Goal: Task Accomplishment & Management: Use online tool/utility

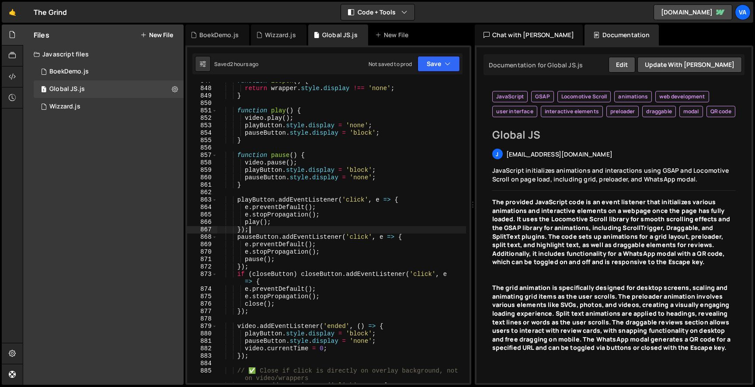
scroll to position [7185, 0]
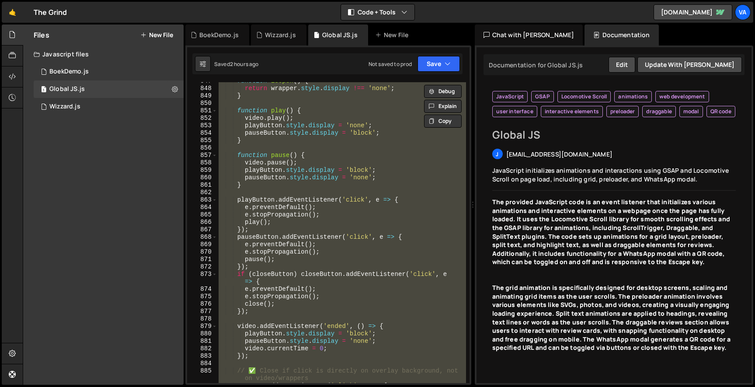
click at [282, 227] on div "function isOpen ( ) { return wrapper . style . display !== 'none' ; } function …" at bounding box center [341, 232] width 249 height 301
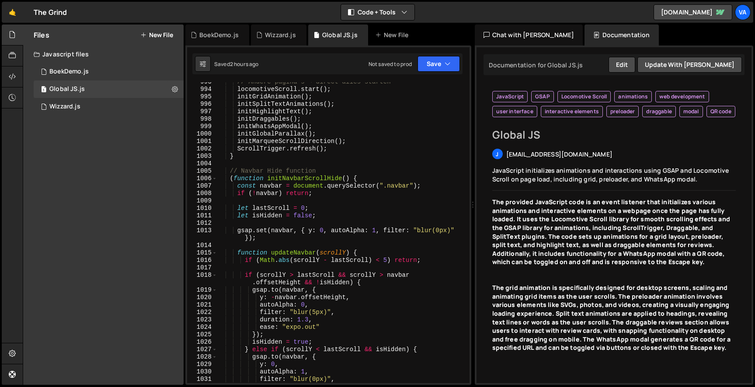
scroll to position [0, 0]
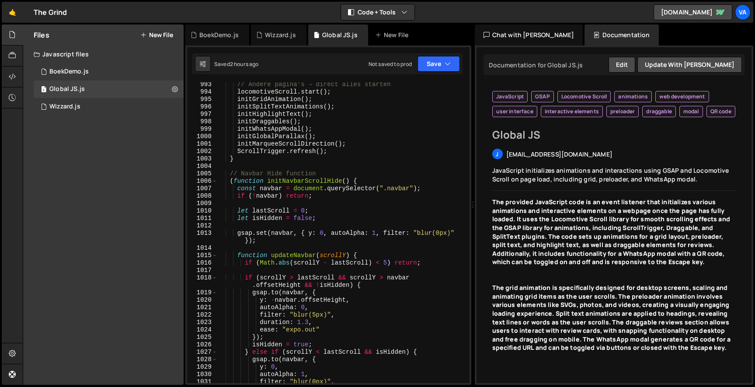
click at [357, 143] on div "// Andere pagina's → direct alles starten locomotiveScroll . start ( ) ; initGr…" at bounding box center [341, 239] width 249 height 316
type textarea "initMarqueeScrollDirection();"
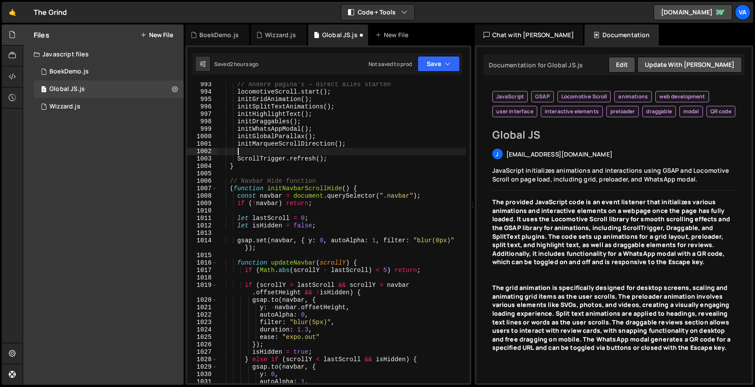
paste textarea "initMijnVerhaalModal();"
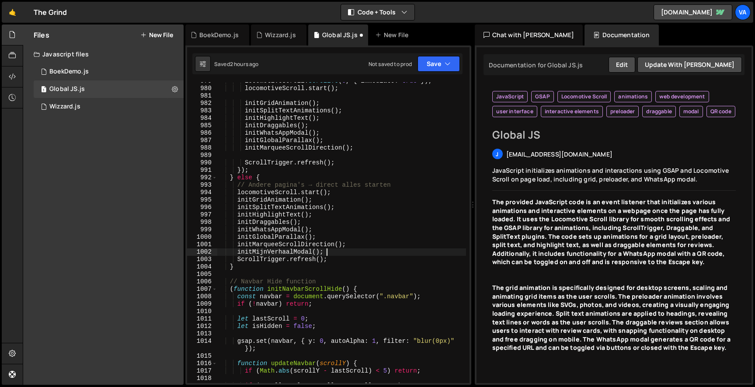
scroll to position [8300, 0]
click at [348, 151] on div "locomotiveScroll . scrollTo ( 0 , { immediate : true }) ; locomotiveScroll . st…" at bounding box center [341, 238] width 249 height 323
type textarea "initMarqueeScrollDirection();"
click at [333, 157] on div "locomotiveScroll . scrollTo ( 0 , { immediate : true }) ; locomotiveScroll . st…" at bounding box center [341, 238] width 249 height 323
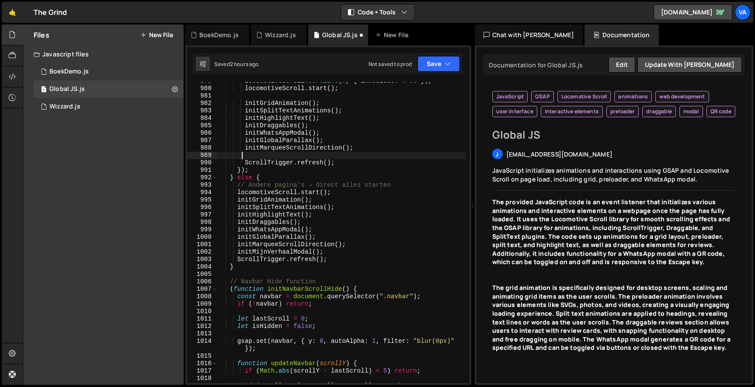
paste textarea "initMijnVerhaalModal();"
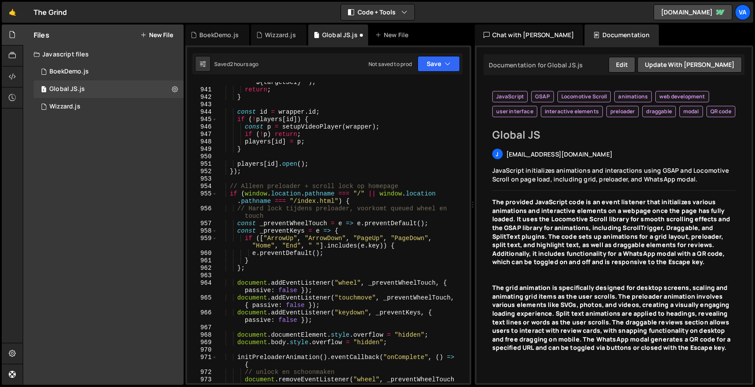
scroll to position [7934, 0]
click at [277, 174] on div "console . warn ( ` Geen wrapper gevonden voor selector " ${ targetSel } " ` ) ;…" at bounding box center [341, 237] width 249 height 331
type textarea "});"
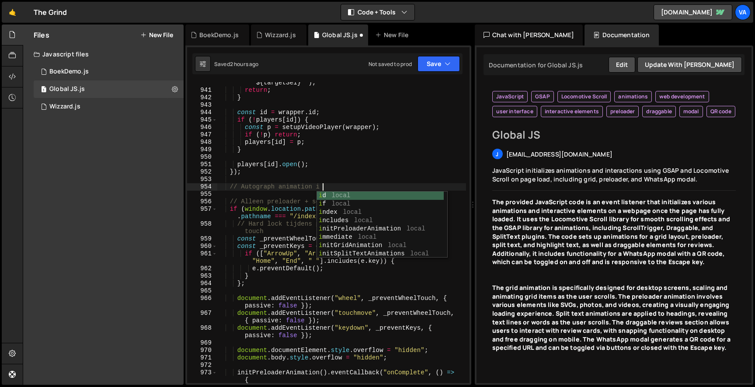
scroll to position [0, 7]
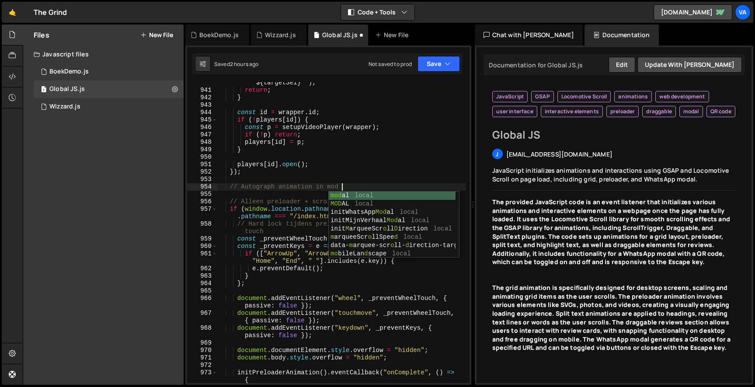
type textarea "// Autograph animation in modal"
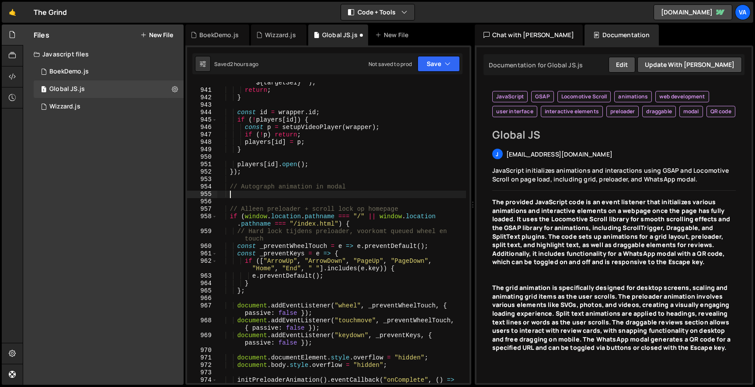
scroll to position [0, 0]
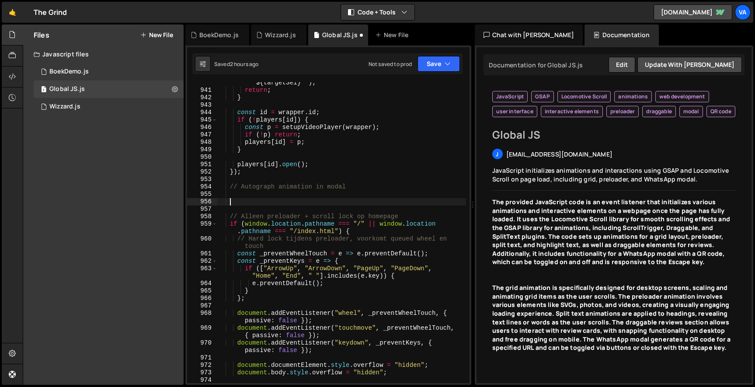
paste textarea
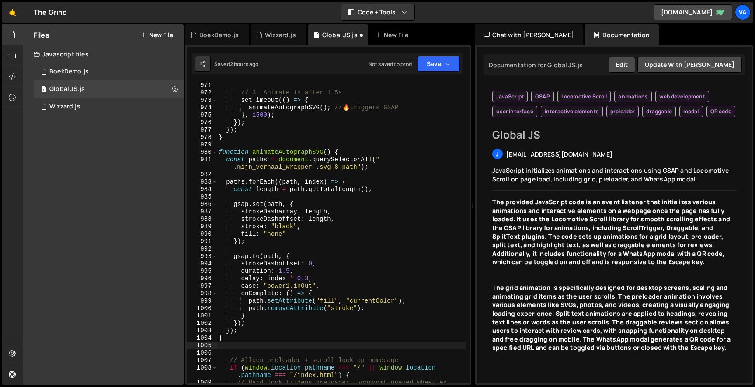
scroll to position [8178, 0]
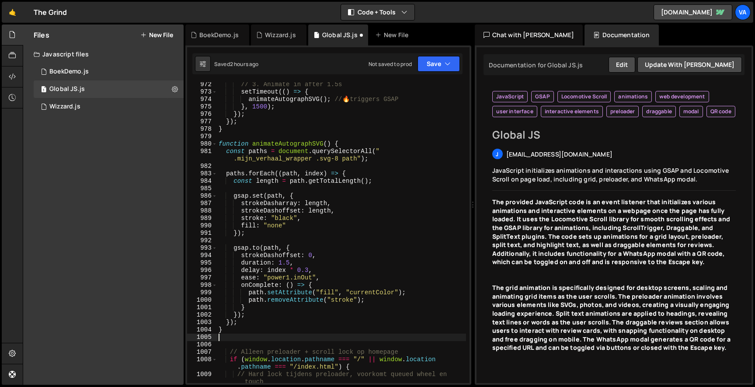
click at [283, 217] on div "// 3. Animate in after 1.5s setTimeout (( ) => { animateAutographSVG ( ) ; // 🔥…" at bounding box center [341, 239] width 249 height 316
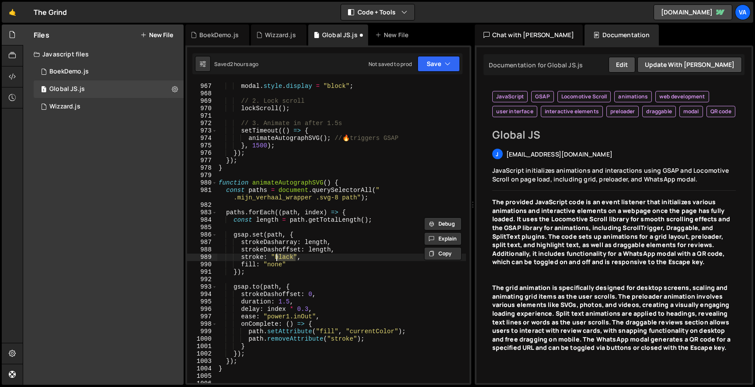
scroll to position [8099, 0]
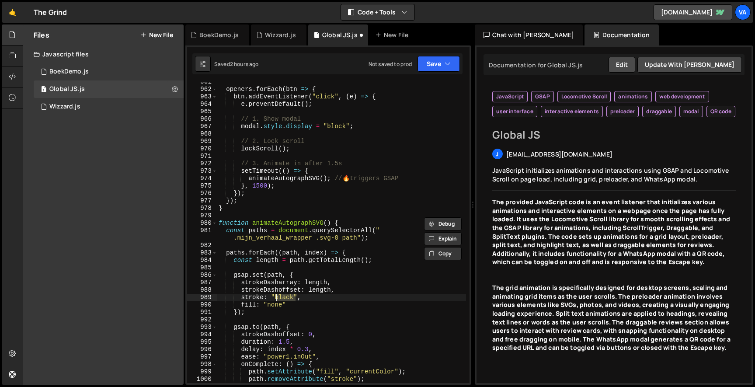
click at [340, 126] on div "openers . forEach ( btn => { btn . addEventListener ( "click" , ( e ) => { e . …" at bounding box center [341, 236] width 249 height 316
click at [274, 152] on div "openers . forEach ( btn => { btn . addEventListener ( "click" , ( e ) => { e . …" at bounding box center [341, 236] width 249 height 316
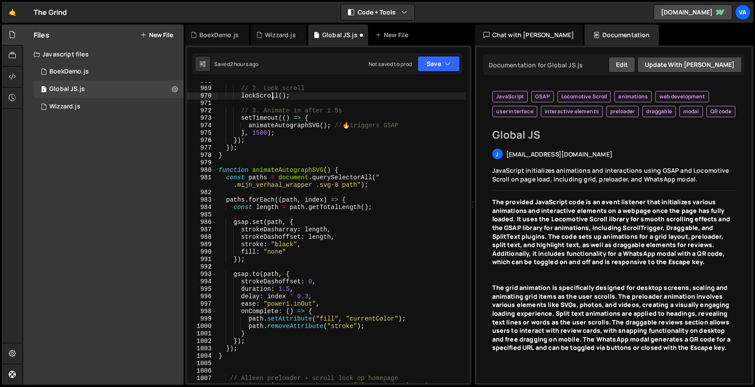
scroll to position [8159, 0]
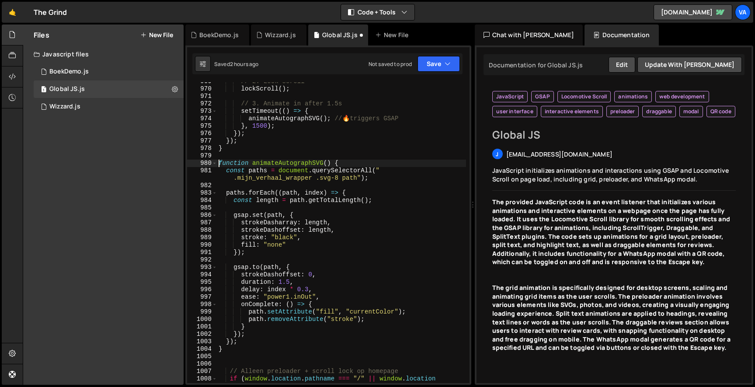
click at [220, 162] on div "// 2. Lock scroll lockScroll ( ) ; // 3. Animate in after 1.5s setTimeout (( ) …" at bounding box center [341, 239] width 249 height 323
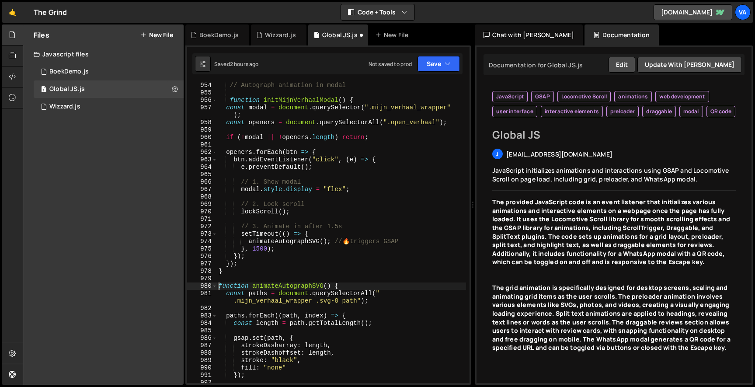
scroll to position [8024, 0]
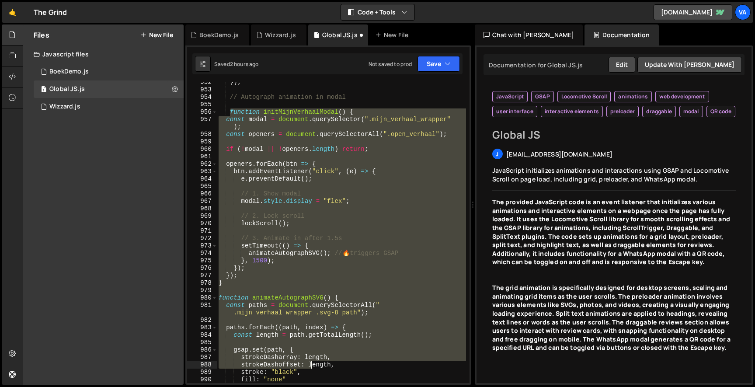
drag, startPoint x: 229, startPoint y: 110, endPoint x: 309, endPoint y: 363, distance: 265.0
click at [309, 365] on div "}) ; // Autograph animation in modal function initMijnVerhaalModal ( ) { const …" at bounding box center [341, 237] width 249 height 316
type textarea "strokeDasharray: length, strokeDashoffset: length,"
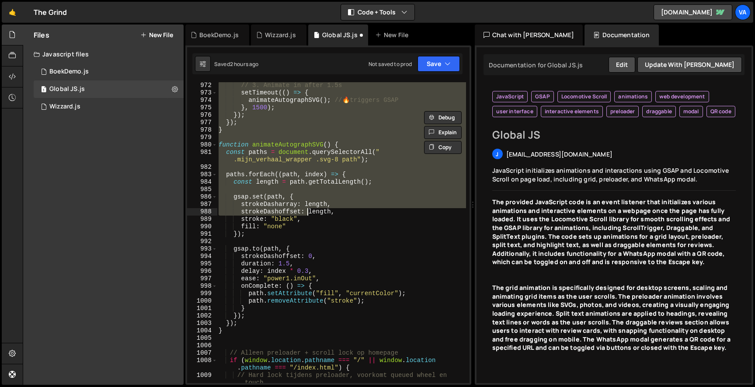
scroll to position [8177, 0]
click at [227, 337] on div "// 3. Animate in after 1.5s setTimeout (( ) => { animateAutographSVG ( ) ; // 🔥…" at bounding box center [341, 240] width 249 height 316
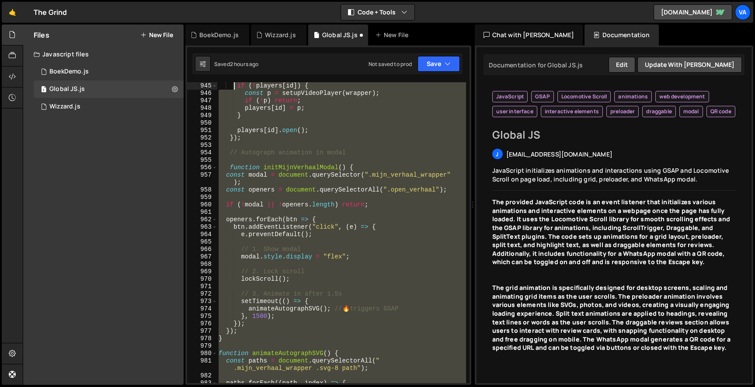
scroll to position [7969, 0]
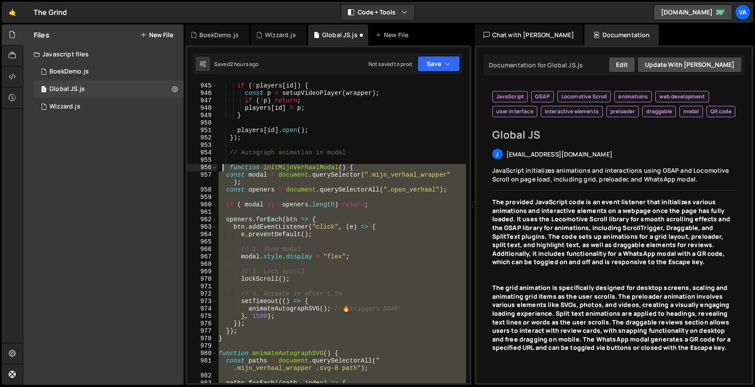
drag, startPoint x: 237, startPoint y: 336, endPoint x: 223, endPoint y: 167, distance: 169.8
click at [223, 167] on div "if ( ! players [ id ]) { const p = setupVideoPlayer ( wrapper ) ; if ( ! p ) re…" at bounding box center [341, 240] width 249 height 316
type textarea "function initMijnVerhaalModal() { const modal = document.querySelector(".mijn_v…"
paste textarea
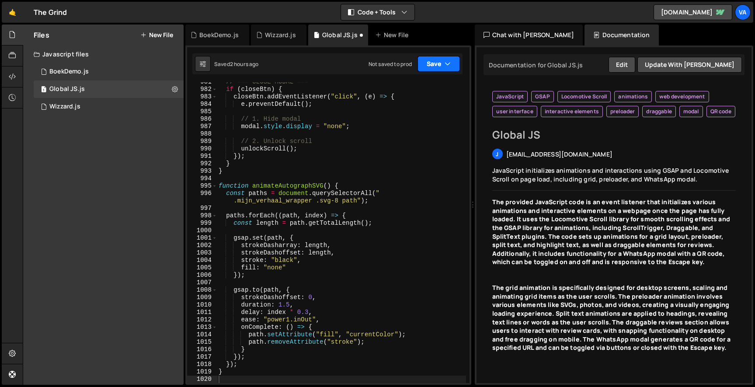
click at [442, 57] on button "Save" at bounding box center [439, 64] width 42 height 16
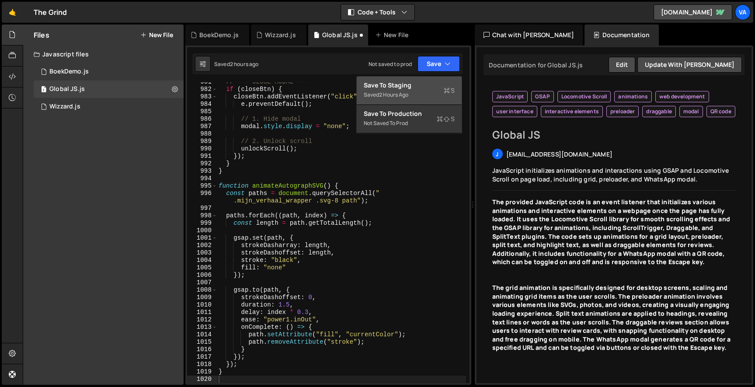
click at [418, 86] on div "Save to Staging S" at bounding box center [409, 85] width 91 height 9
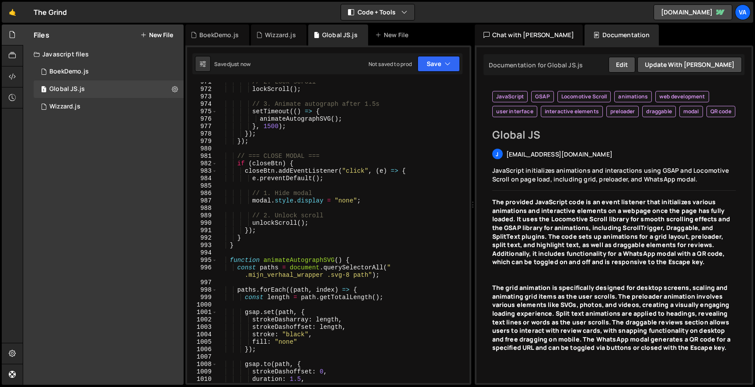
scroll to position [8185, 0]
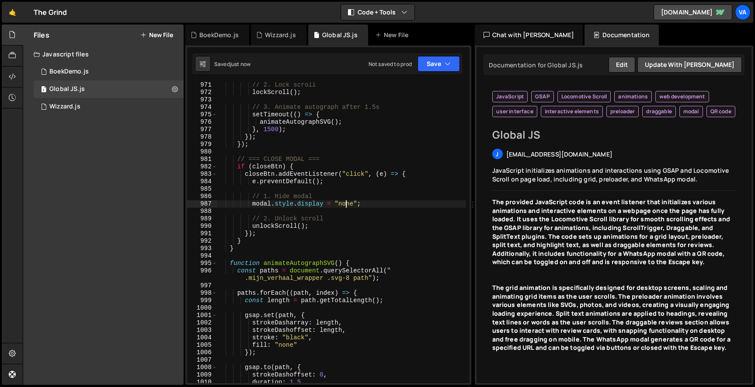
click at [346, 204] on div "// 2. Lock scroll lockScroll ( ) ; // 3. Animate autograph after 1.5s setTimeou…" at bounding box center [341, 239] width 249 height 316
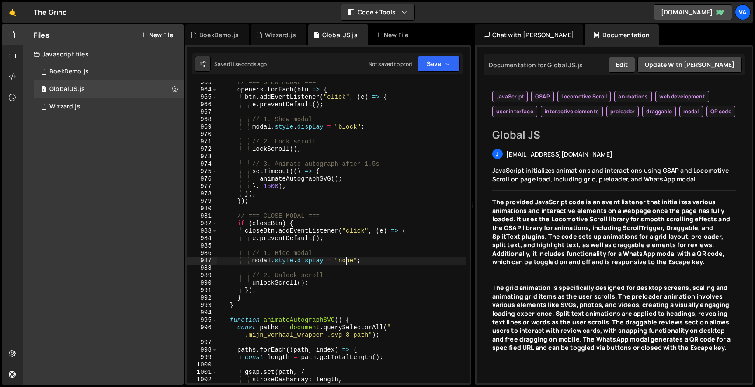
scroll to position [8126, 0]
click at [352, 130] on div "// === OPEN MODAL === openers . forEach ( btn => { btn . addEventListener ( "cl…" at bounding box center [341, 238] width 249 height 316
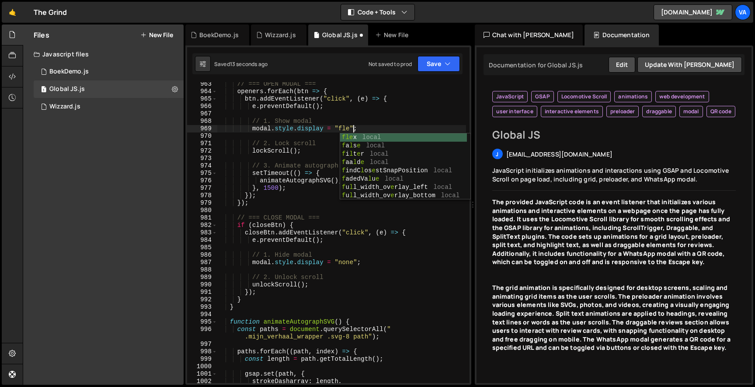
scroll to position [0, 10]
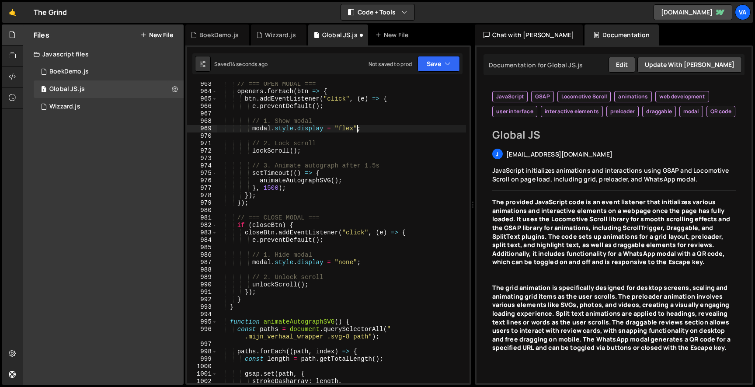
click at [350, 180] on div "// === OPEN MODAL === openers . forEach ( btn => { btn . addEventListener ( "cl…" at bounding box center [341, 238] width 249 height 316
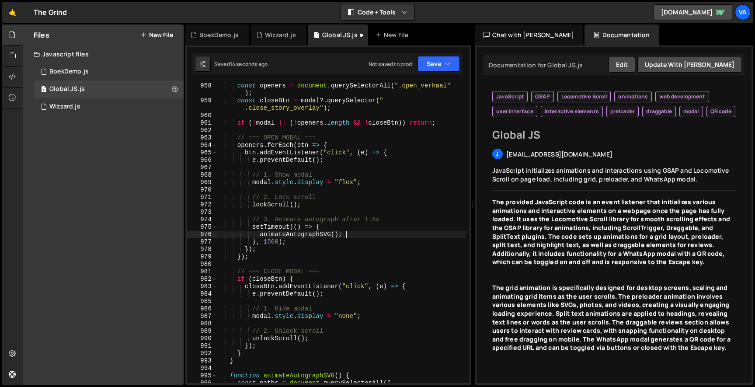
scroll to position [8073, 0]
click at [430, 64] on button "Save" at bounding box center [439, 64] width 42 height 16
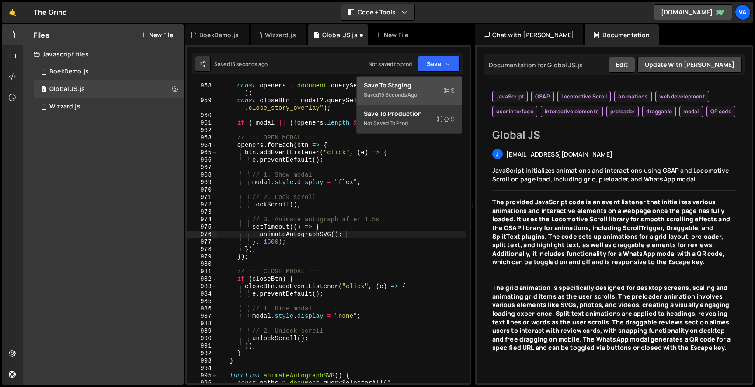
click at [426, 86] on div "Save to Staging S" at bounding box center [409, 85] width 91 height 9
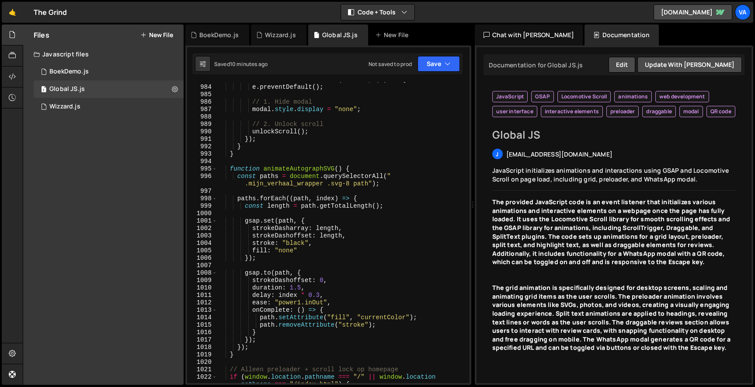
scroll to position [8284, 0]
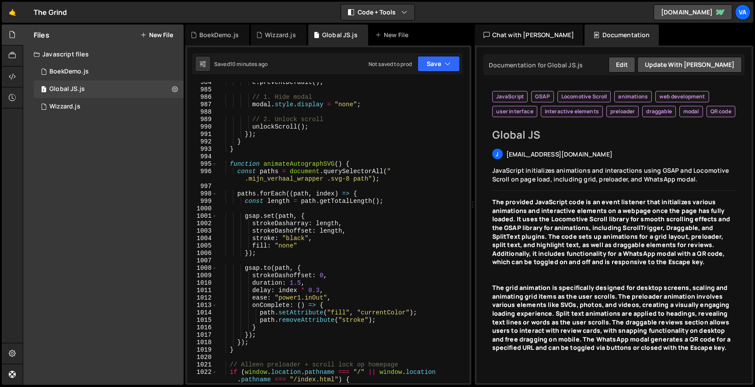
click at [296, 240] on div "e . preventDefault ( ) ; // 1. Hide modal modal . style . display = "none" ; //…" at bounding box center [341, 240] width 249 height 323
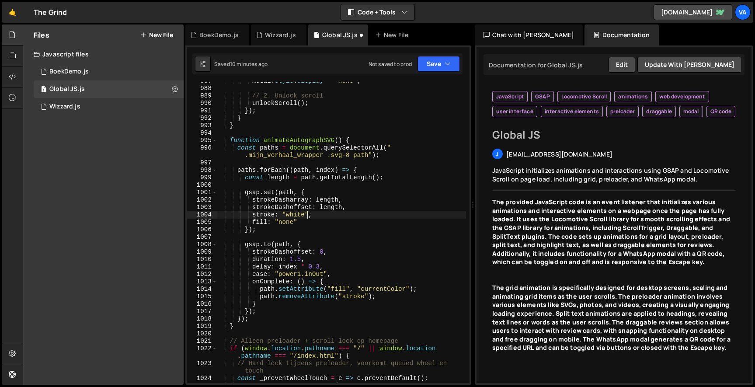
scroll to position [8308, 0]
click at [300, 258] on div "modal . style . display = "none" ; // 2. Unlock scroll unlockScroll ( ) ; }) ; …" at bounding box center [341, 235] width 249 height 316
click at [303, 273] on div "modal . style . display = "none" ; // 2. Unlock scroll unlockScroll ( ) ; }) ; …" at bounding box center [341, 235] width 249 height 316
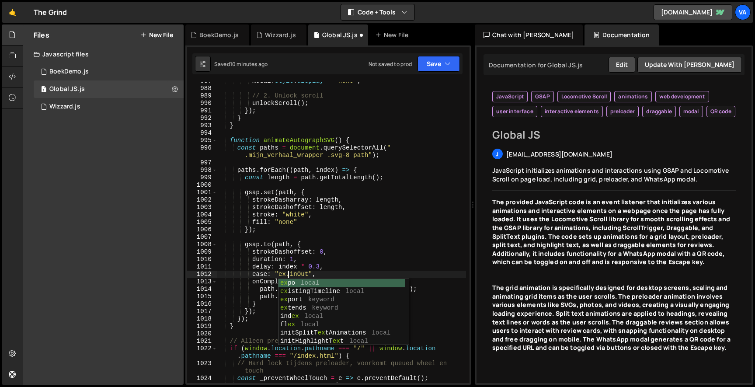
type textarea "ease: "expo.inOut","
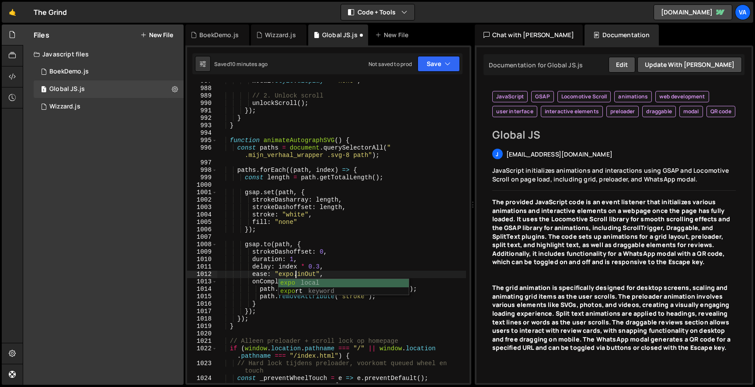
click at [342, 240] on div "modal . style . display = "none" ; // 2. Unlock scroll unlockScroll ( ) ; }) ; …" at bounding box center [341, 235] width 249 height 316
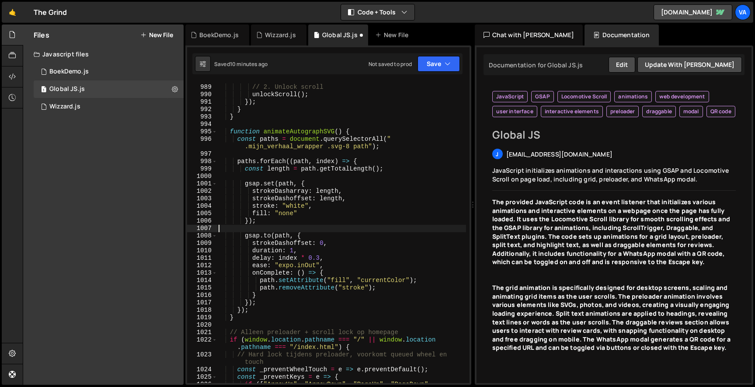
scroll to position [0, 0]
click at [346, 281] on div "// 2. Unlock scroll unlockScroll ( ) ; }) ; } } function animateAutographSVG ( …" at bounding box center [341, 237] width 249 height 323
click at [376, 289] on div "// 2. Unlock scroll unlockScroll ( ) ; }) ; } } function animateAutographSVG ( …" at bounding box center [341, 237] width 249 height 323
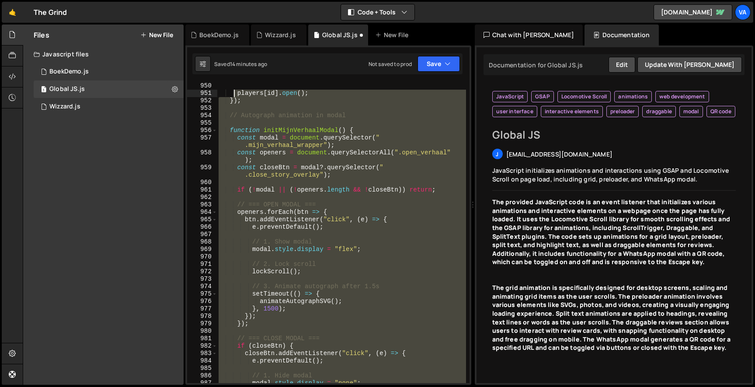
scroll to position [8006, 0]
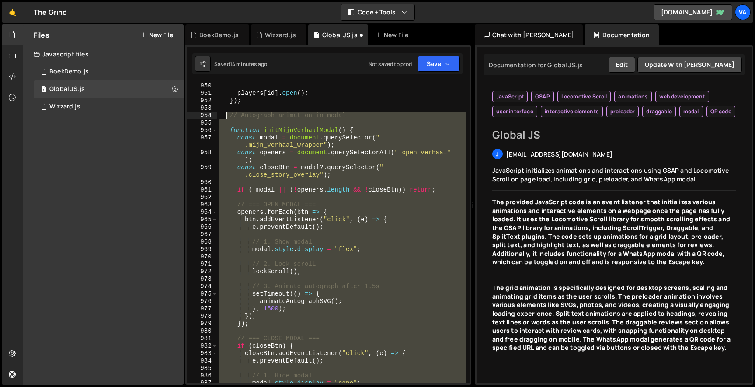
drag, startPoint x: 248, startPoint y: 319, endPoint x: 227, endPoint y: 118, distance: 202.2
click at [227, 118] on div "players [ id ] . open ( ) ; }) ; // Autograph animation in modal function initM…" at bounding box center [341, 240] width 249 height 316
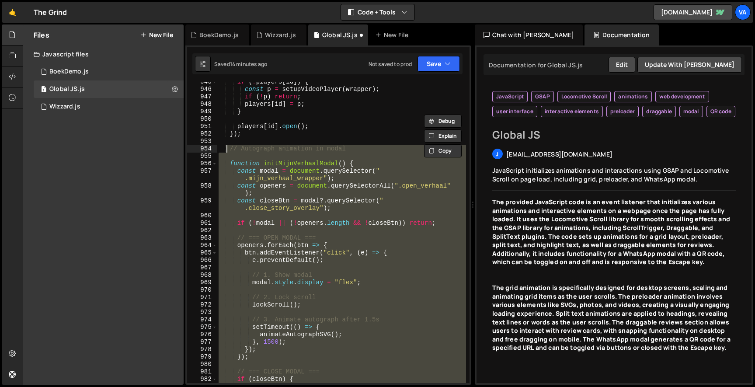
scroll to position [7972, 0]
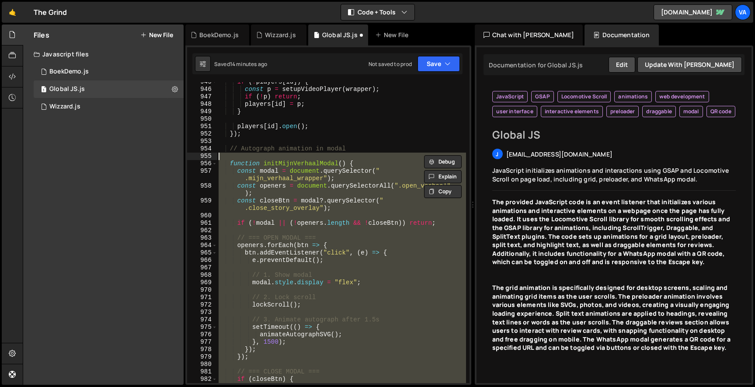
type textarea "function initMijnVerhaalModal() { const modal = document.querySelector(".mijn_v…"
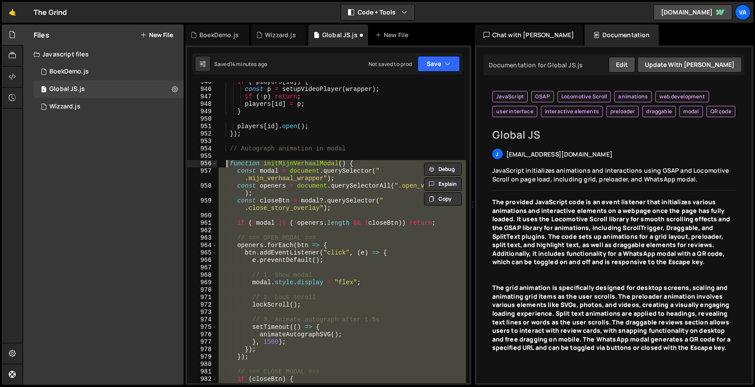
paste textarea
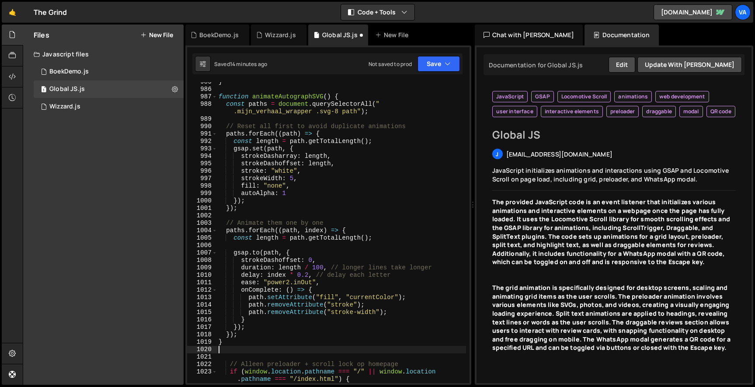
scroll to position [8296, 0]
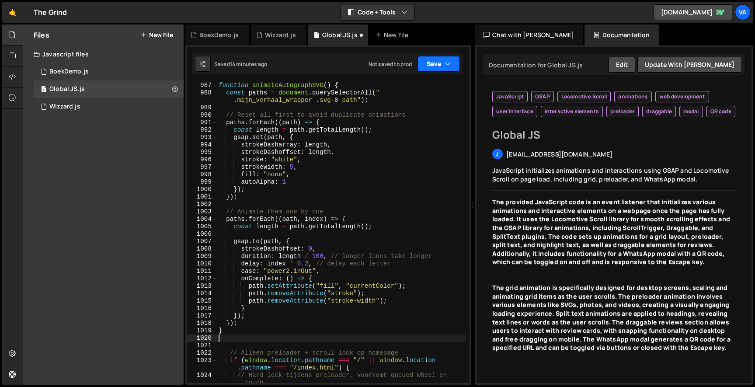
click at [432, 59] on button "Save" at bounding box center [439, 64] width 42 height 16
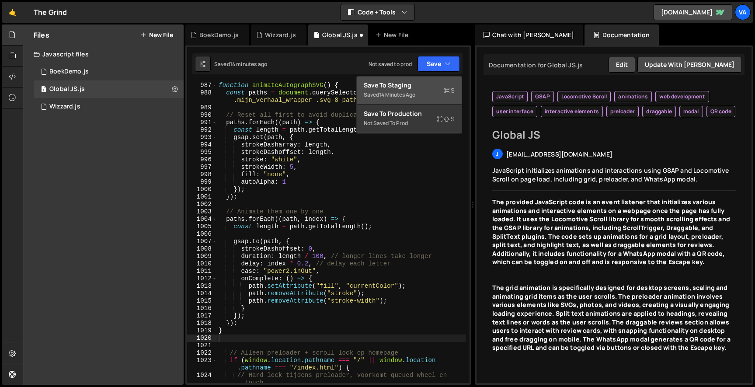
click at [428, 84] on div "Save to Staging S" at bounding box center [409, 85] width 91 height 9
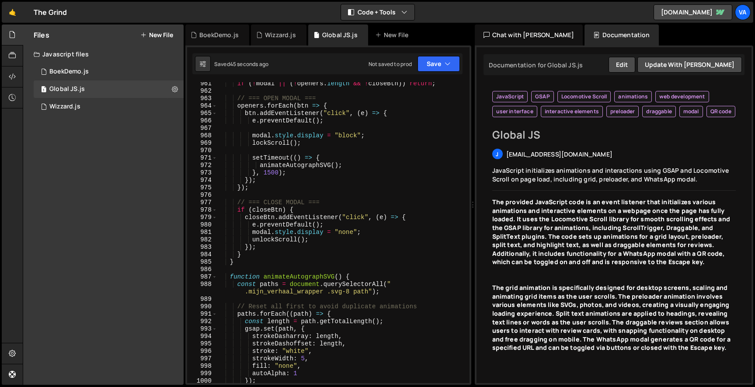
scroll to position [8070, 0]
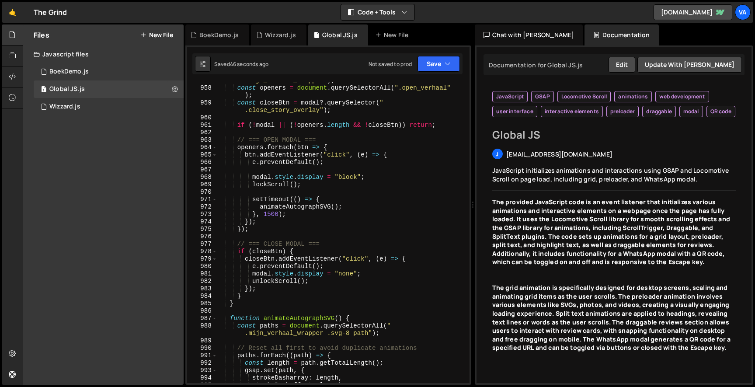
click at [360, 175] on div "const modal = document . querySelector ( " .mijn_verhaal_wrapper" ) ; const ope…" at bounding box center [341, 231] width 249 height 323
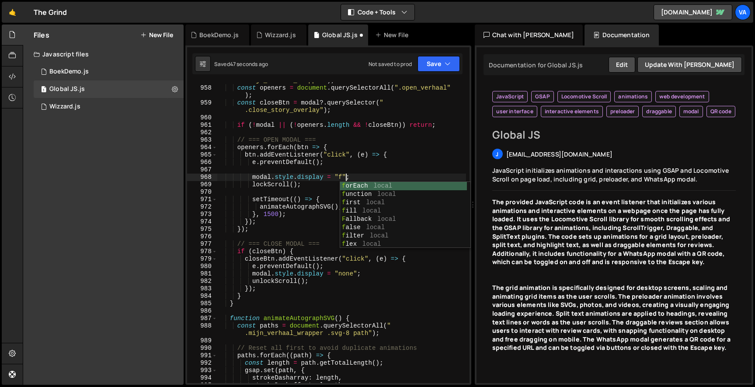
scroll to position [0, 10]
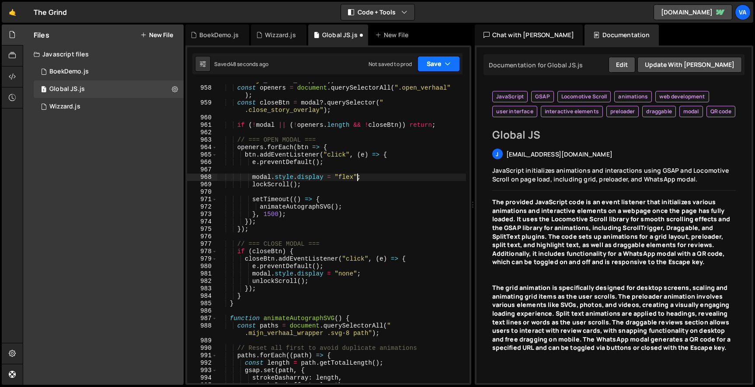
click at [430, 65] on button "Save" at bounding box center [439, 64] width 42 height 16
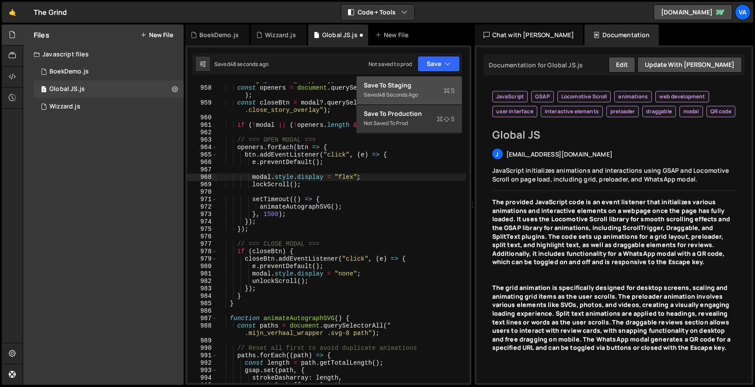
click at [413, 83] on div "Save to Staging S" at bounding box center [409, 85] width 91 height 9
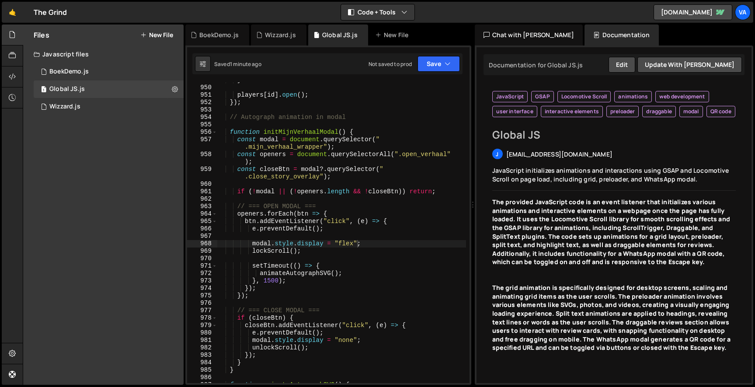
scroll to position [8002, 0]
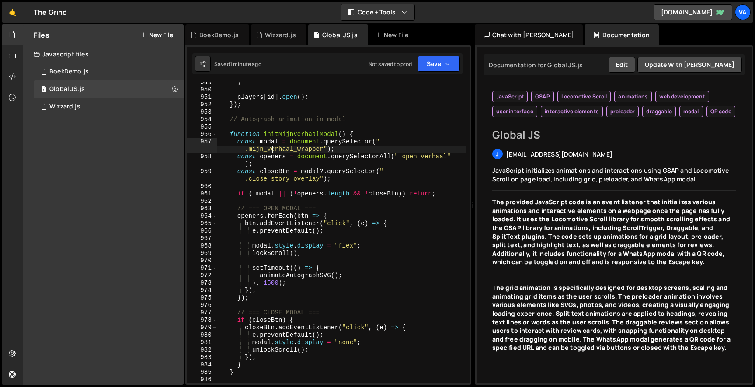
click at [271, 153] on div "} players [ id ] . open ( ) ; }) ; // Autograph animation in modal function ini…" at bounding box center [341, 237] width 249 height 316
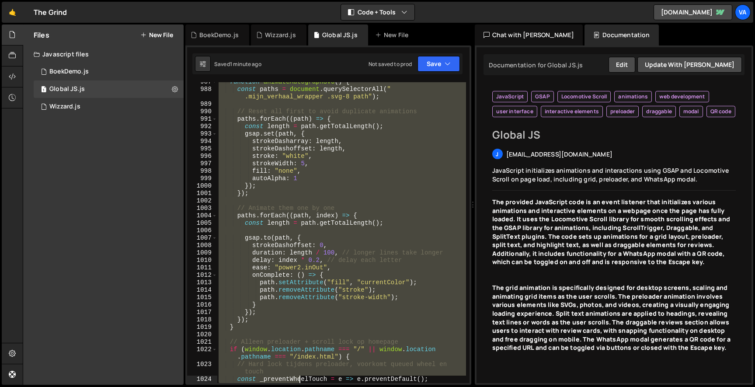
scroll to position [8337, 0]
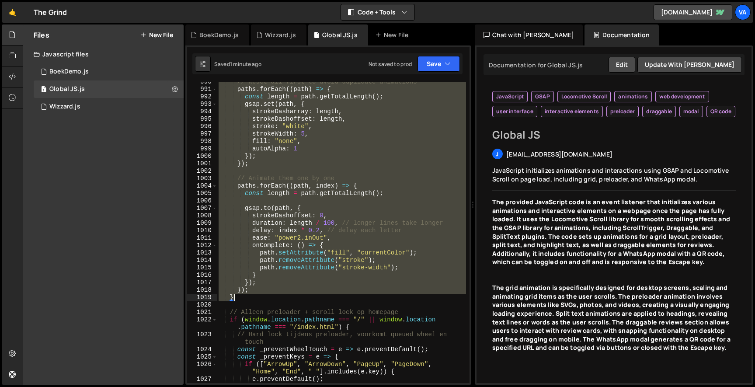
drag, startPoint x: 229, startPoint y: 133, endPoint x: 278, endPoint y: 297, distance: 171.0
click at [278, 297] on div "// Reset all first to avoid duplicate animations paths . forEach (( path ) => {…" at bounding box center [341, 236] width 249 height 316
type textarea "}); }"
paste textarea
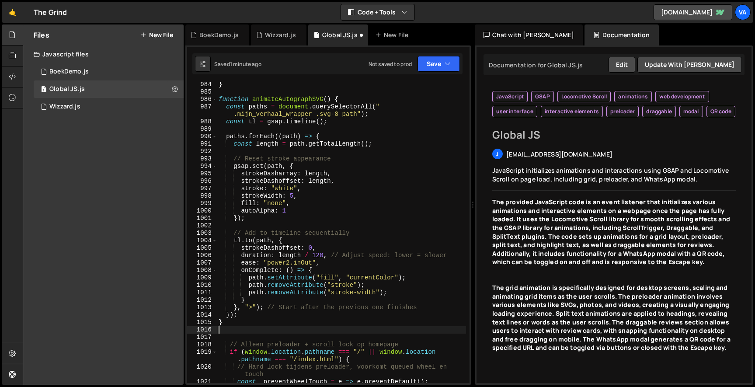
scroll to position [8275, 0]
click at [320, 256] on div "} function animateAutographSVG ( ) { const paths = document . querySelectorAll …" at bounding box center [341, 239] width 249 height 316
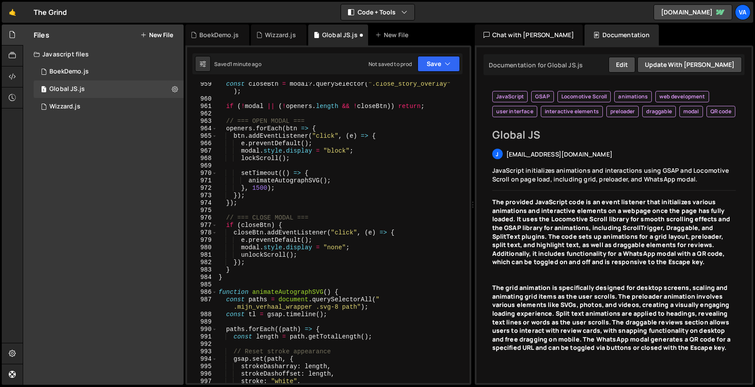
scroll to position [8053, 0]
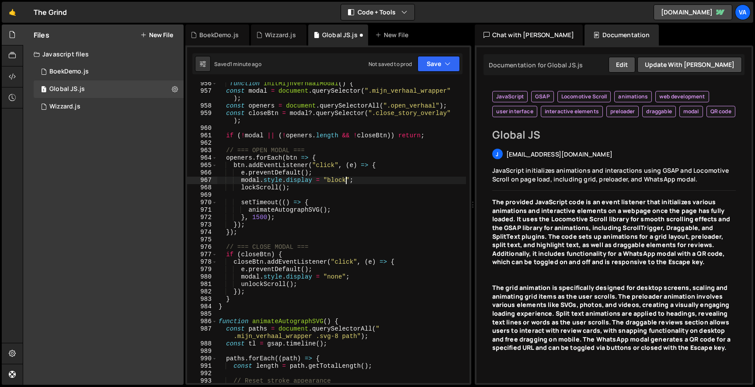
click at [345, 178] on div "function initMijnVerhaalModal ( ) { const modal = document . querySelector ( ".…" at bounding box center [341, 238] width 249 height 316
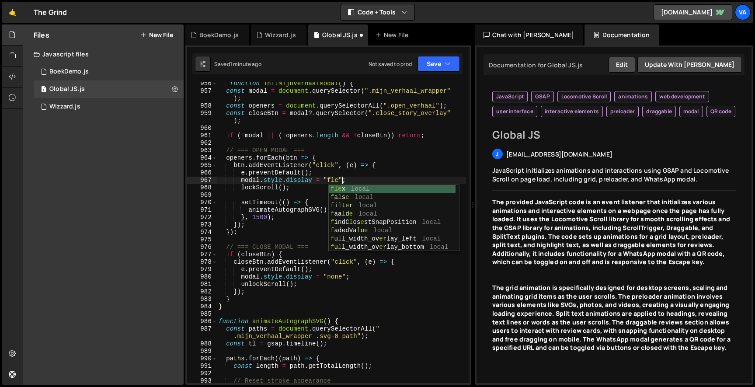
scroll to position [0, 9]
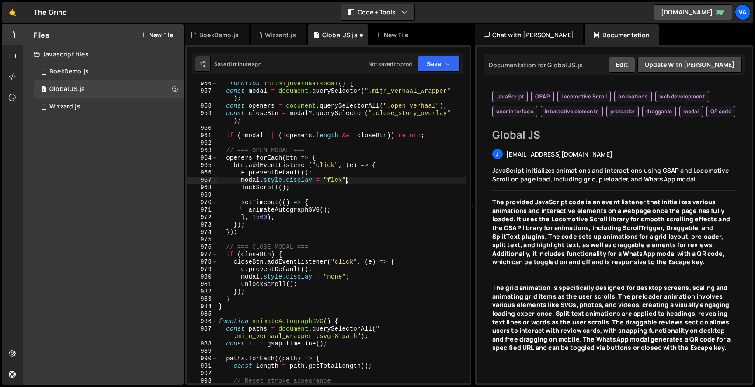
click at [306, 259] on div "function initMijnVerhaalModal ( ) { const modal = document . querySelector ( ".…" at bounding box center [341, 238] width 249 height 316
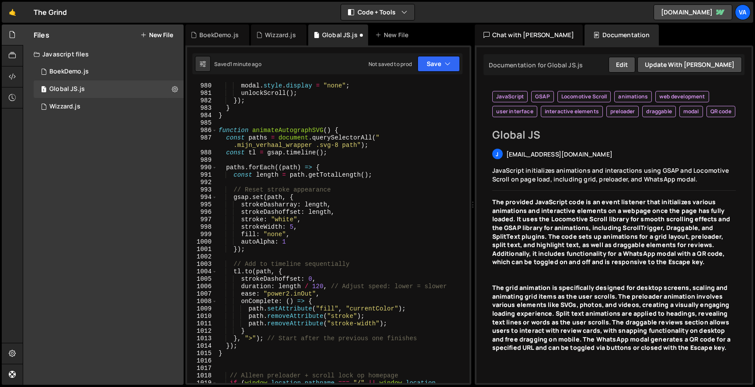
scroll to position [8246, 0]
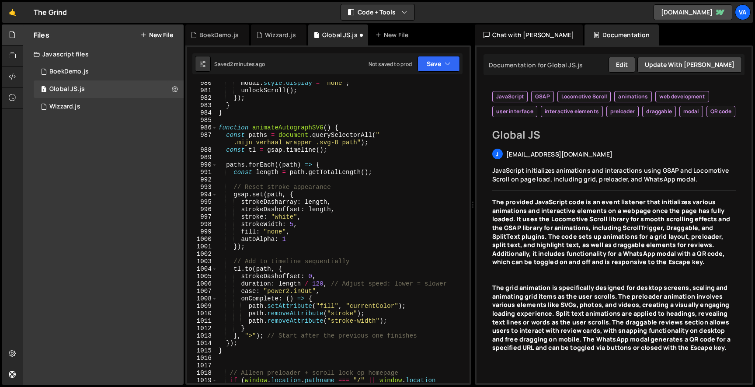
click at [292, 288] on div "modal . style . display = "none" ; unlockScroll ( ) ; }) ; } } function animate…" at bounding box center [341, 241] width 249 height 323
click at [329, 276] on div "modal . style . display = "none" ; unlockScroll ( ) ; }) ; } } function animate…" at bounding box center [341, 241] width 249 height 323
click at [321, 283] on div "modal . style . display = "none" ; unlockScroll ( ) ; }) ; } } function animate…" at bounding box center [341, 241] width 249 height 323
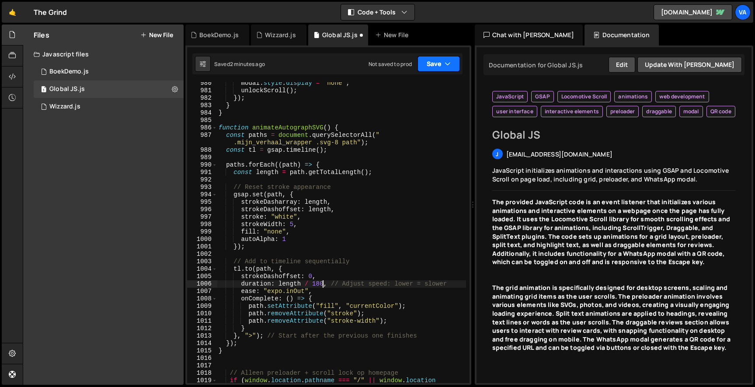
click at [442, 60] on button "Save" at bounding box center [439, 64] width 42 height 16
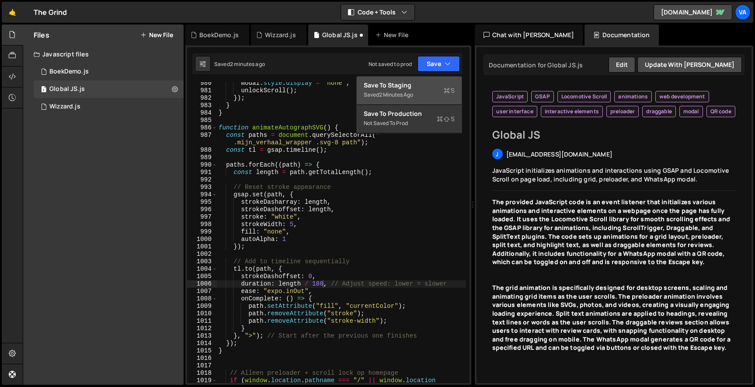
click at [430, 84] on div "Save to Staging S" at bounding box center [409, 85] width 91 height 9
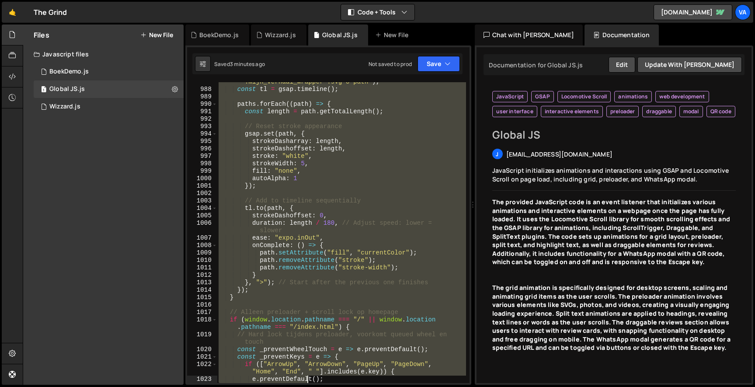
scroll to position [8337, 0]
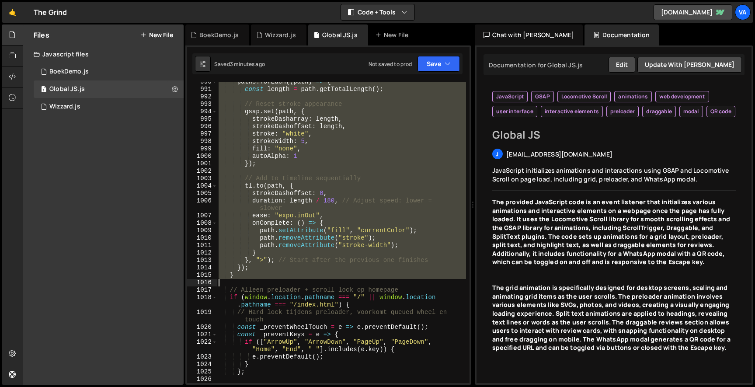
drag, startPoint x: 226, startPoint y: 123, endPoint x: 275, endPoint y: 275, distance: 160.1
click at [275, 275] on div "paths . forEach (( path ) => { const length = path . getTotalLength ( ) ; // Re…" at bounding box center [341, 239] width 249 height 323
type textarea "}); }"
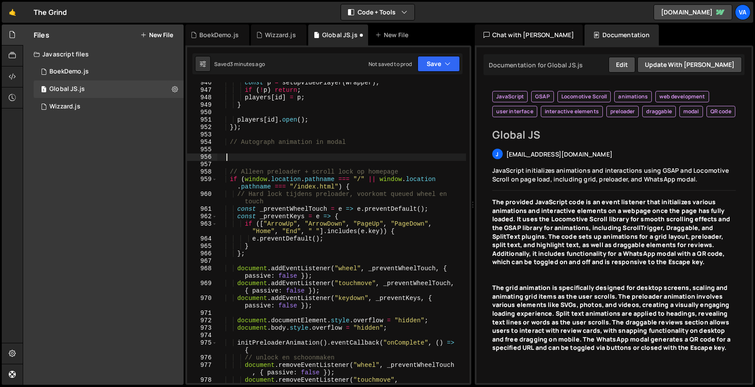
scroll to position [7964, 0]
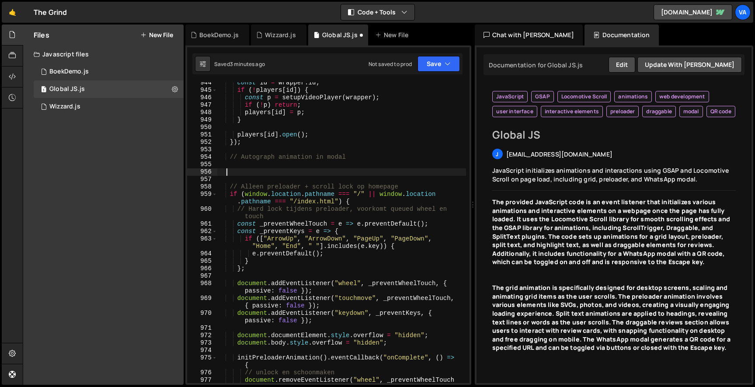
paste textarea
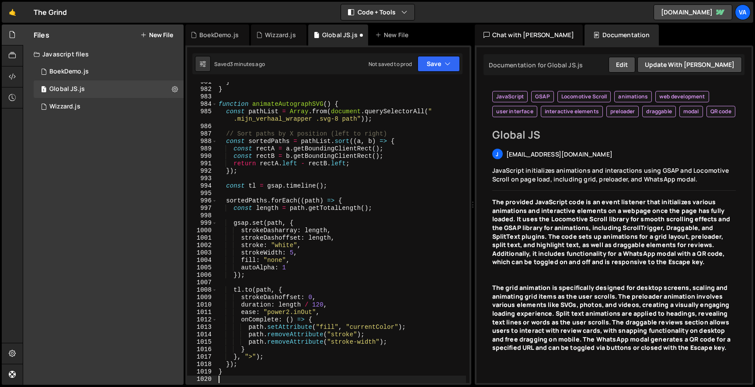
scroll to position [8255, 0]
click at [292, 312] on div "} } function animateAutographSVG ( ) { const pathList = Array . from ( document…" at bounding box center [341, 236] width 249 height 316
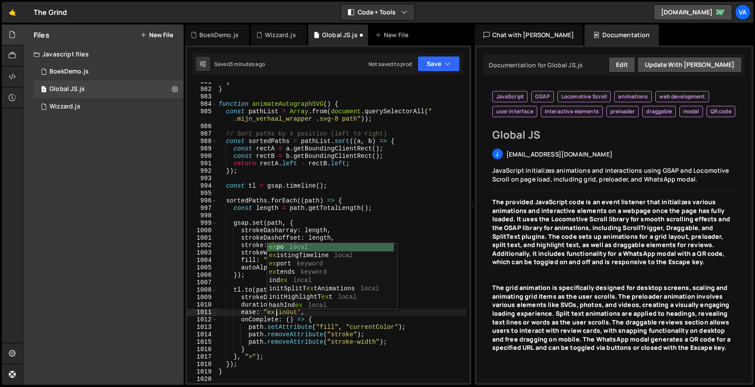
scroll to position [0, 5]
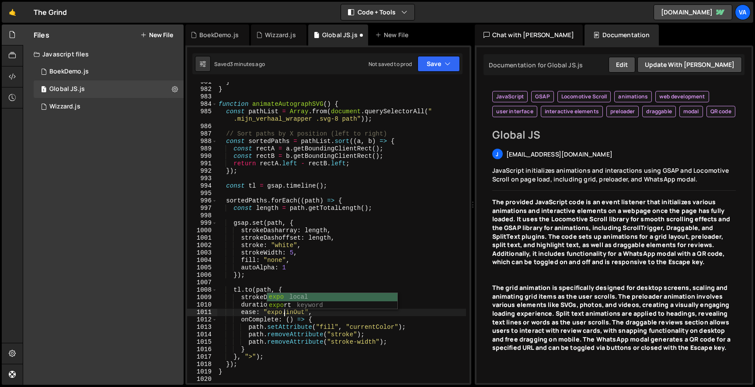
click at [324, 324] on div "} } function animateAutographSVG ( ) { const pathList = Array . from ( document…" at bounding box center [341, 236] width 249 height 316
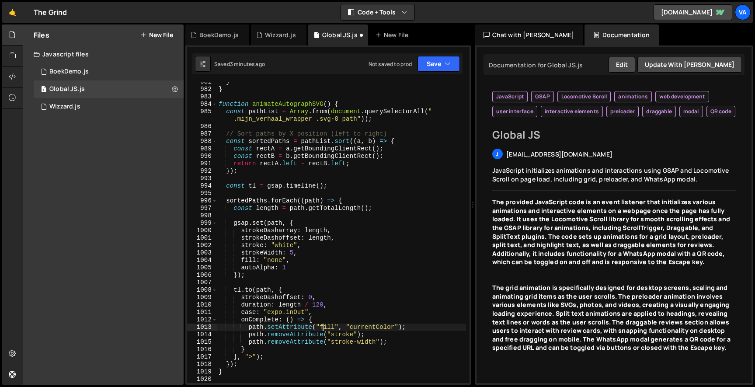
scroll to position [8242, 0]
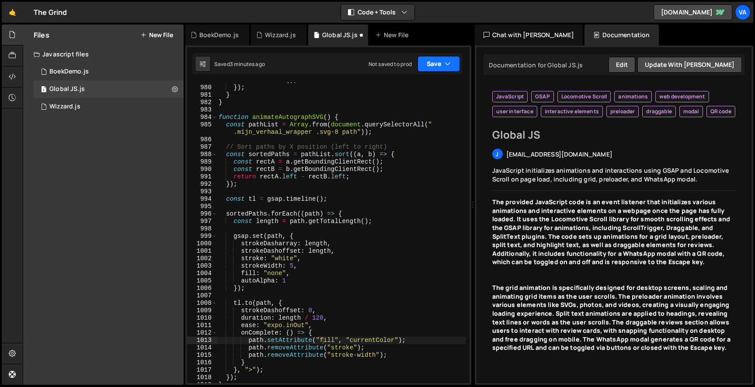
click at [431, 71] on button "Save" at bounding box center [439, 64] width 42 height 16
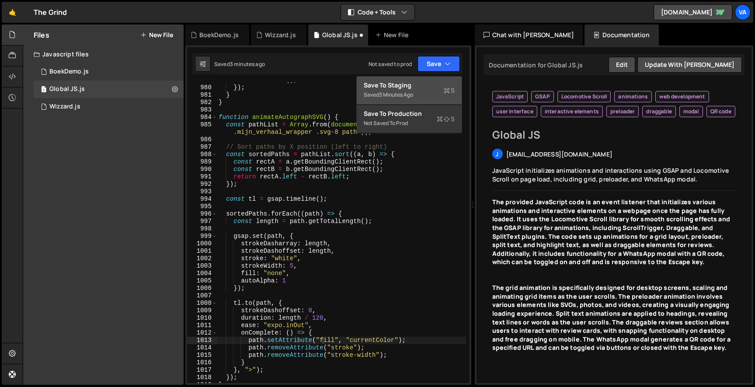
click at [423, 94] on div "Saved 3 minutes ago" at bounding box center [409, 95] width 91 height 10
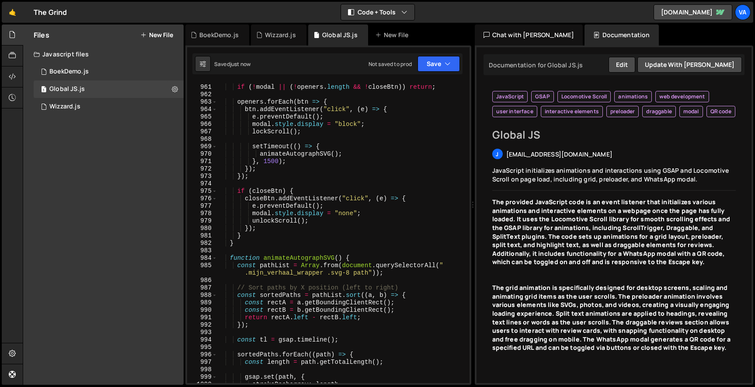
scroll to position [8091, 0]
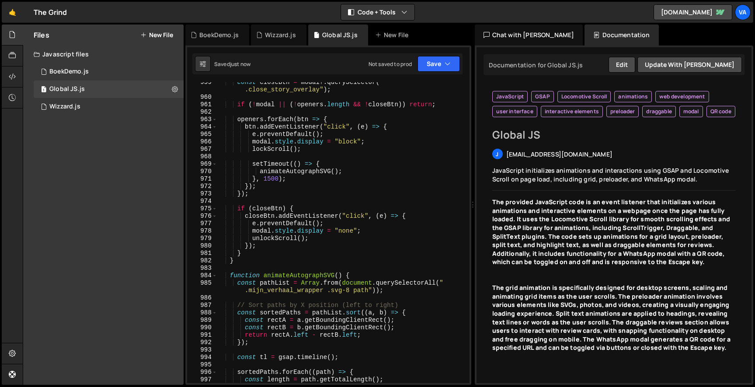
click at [359, 144] on div "const closeBtn = modal ?. querySelector ( " .close_story_overlay" ) ; if ( ! mo…" at bounding box center [341, 240] width 249 height 323
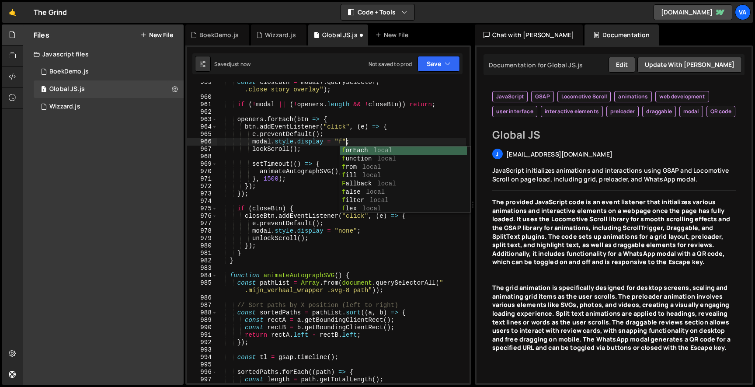
scroll to position [0, 10]
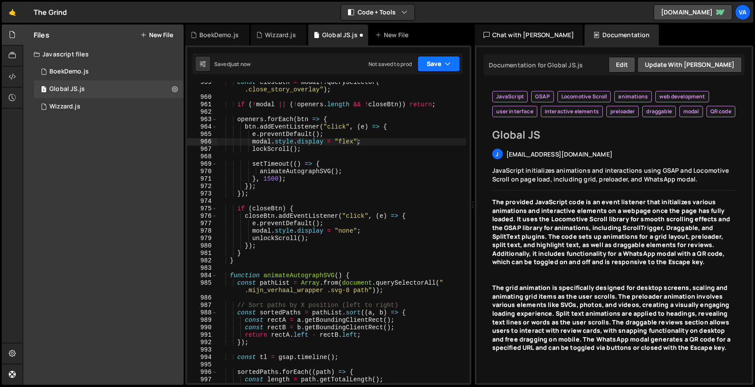
click at [432, 59] on button "Save" at bounding box center [439, 64] width 42 height 16
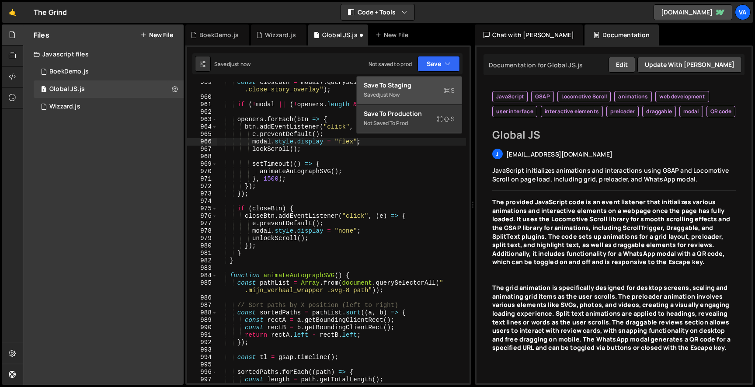
click at [417, 88] on div "Save to Staging S" at bounding box center [409, 85] width 91 height 9
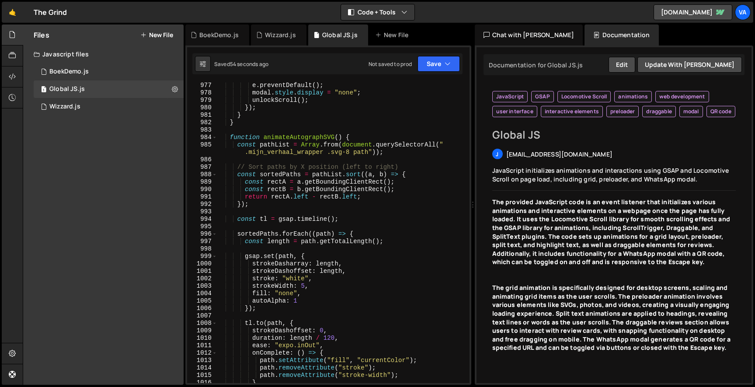
scroll to position [8235, 0]
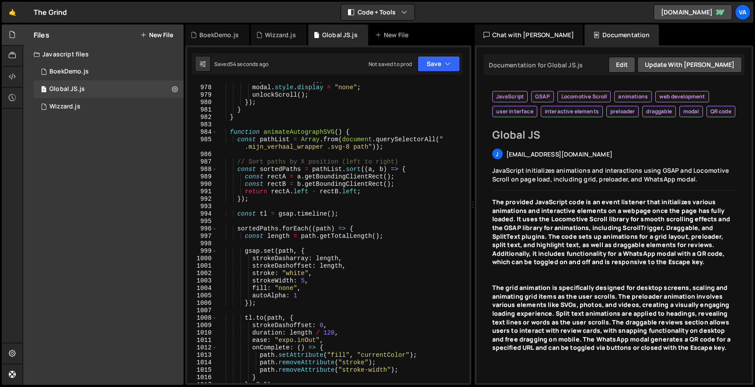
click at [330, 332] on div "e . preventDefault ( ) ; modal . style . display = "none" ; unlockScroll ( ) ; …" at bounding box center [341, 235] width 249 height 316
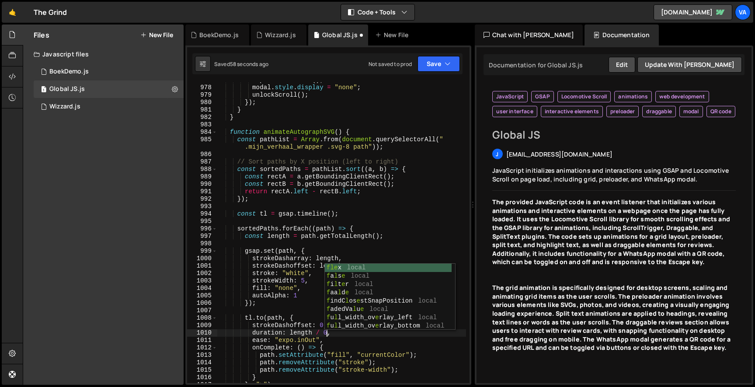
scroll to position [0, 8]
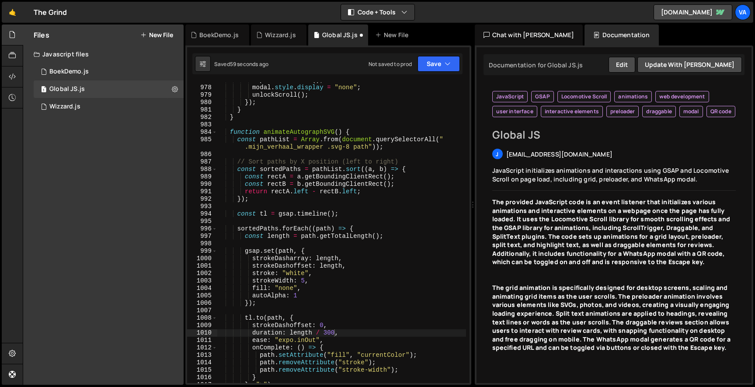
click at [447, 74] on div "Saved 59 seconds ago Not saved to prod Upgrade to Edit Save Save to Staging S S…" at bounding box center [327, 63] width 270 height 21
click at [445, 63] on icon "button" at bounding box center [448, 63] width 6 height 9
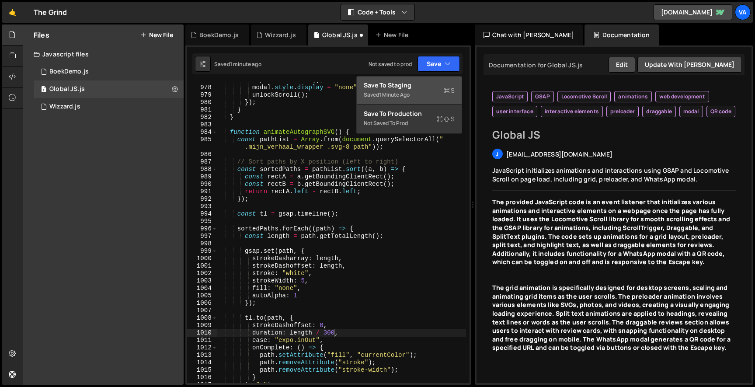
click at [436, 82] on div "Save to Staging S" at bounding box center [409, 85] width 91 height 9
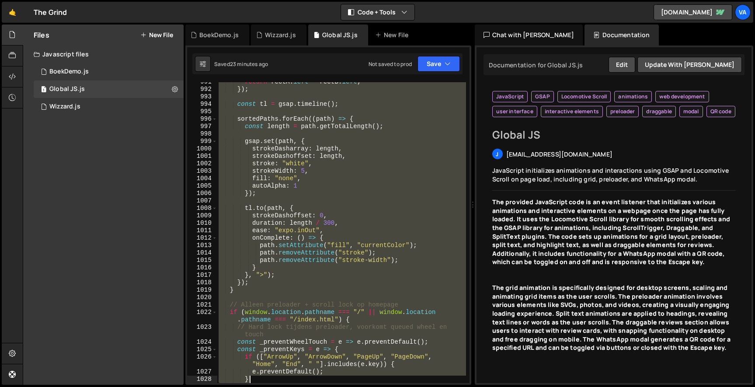
scroll to position [8344, 0]
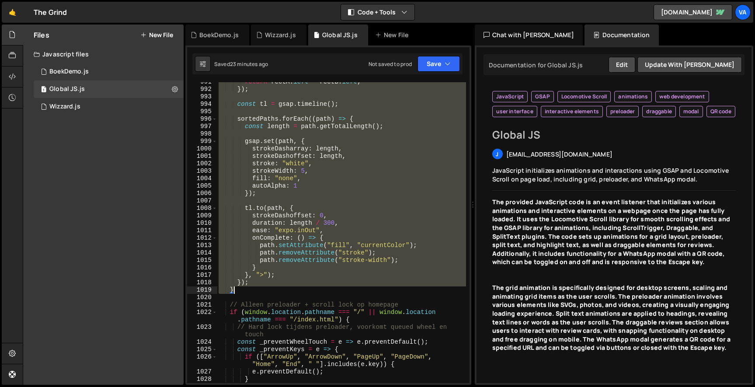
drag, startPoint x: 228, startPoint y: 146, endPoint x: 246, endPoint y: 291, distance: 145.8
click at [246, 291] on div "return rectA . left - rectB . left ; }) ; const tl = gsap . timeline ( ) ; sort…" at bounding box center [341, 236] width 249 height 316
type textarea "}); }"
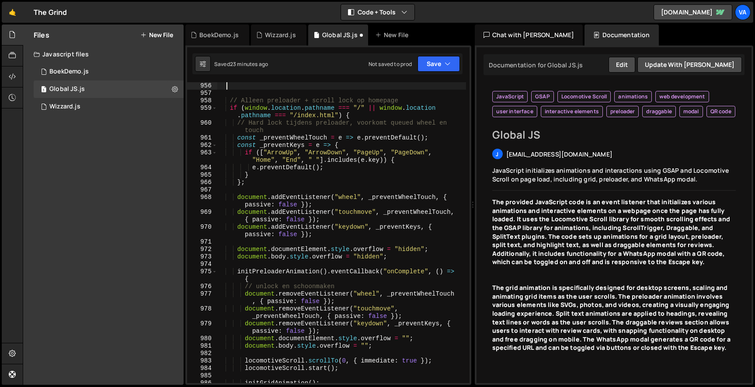
paste textarea "}"
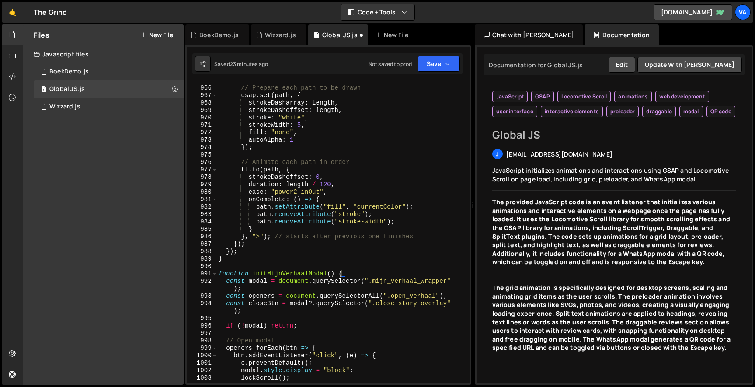
scroll to position [8130, 0]
click at [433, 74] on div "Saved 23 minutes ago Not saved to prod Upgrade to Edit Save Save to Staging S S…" at bounding box center [327, 63] width 270 height 21
click at [432, 68] on button "Save" at bounding box center [439, 64] width 42 height 16
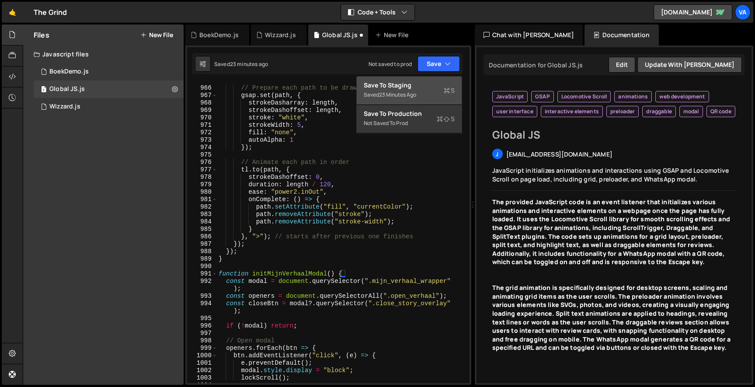
click at [426, 94] on div "Saved 23 minutes ago" at bounding box center [409, 95] width 91 height 10
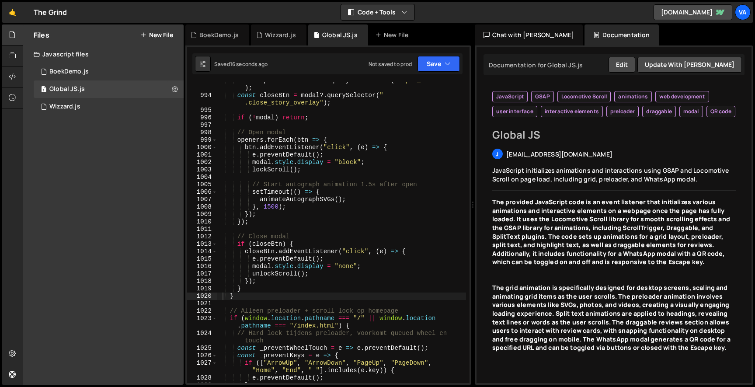
scroll to position [8343, 0]
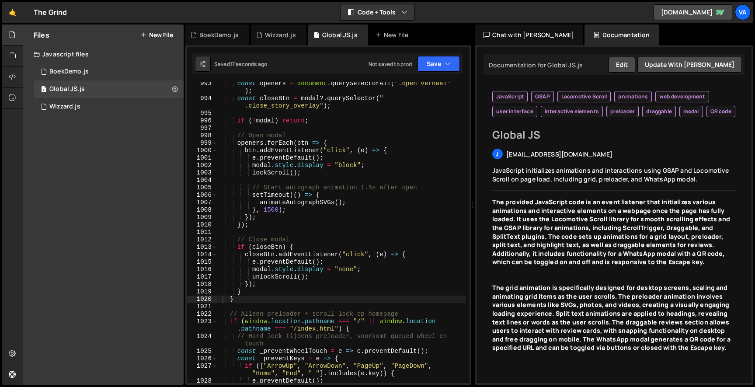
type textarea "unlockScroll();"
drag, startPoint x: 318, startPoint y: 276, endPoint x: 192, endPoint y: 275, distance: 125.5
click at [192, 275] on div "unlockScroll(); 993 994 995 996 997 998 999 1000 1001 1002 1003 1004 1005 1006 …" at bounding box center [328, 232] width 282 height 301
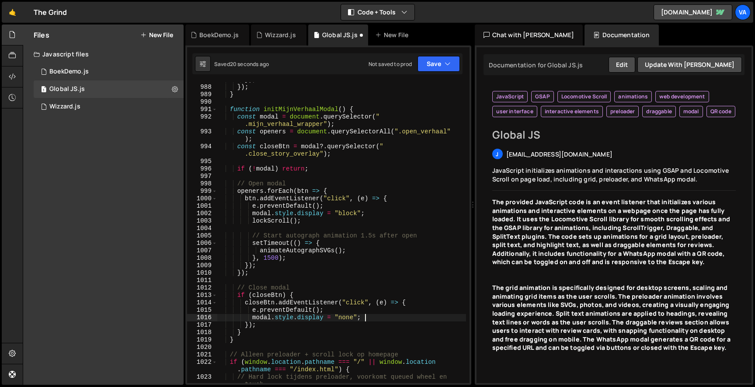
scroll to position [8282, 0]
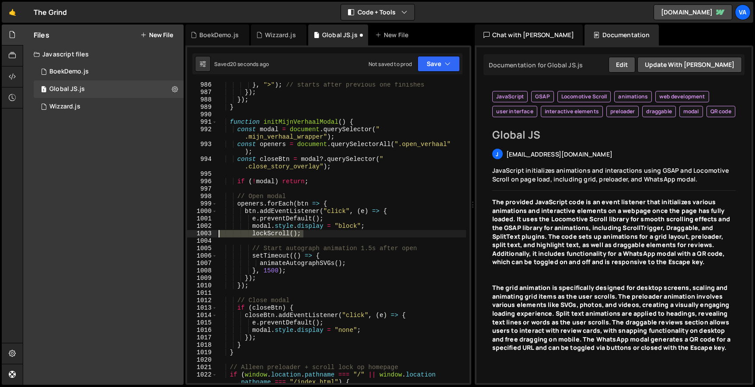
drag, startPoint x: 307, startPoint y: 235, endPoint x: 133, endPoint y: 235, distance: 173.6
click at [134, 235] on div "Files New File Javascript files 1 BoekDemo.js 0 1 Global JS.js 0 1 Wizzard.js 0" at bounding box center [389, 204] width 732 height 361
type textarea "lockScroll();"
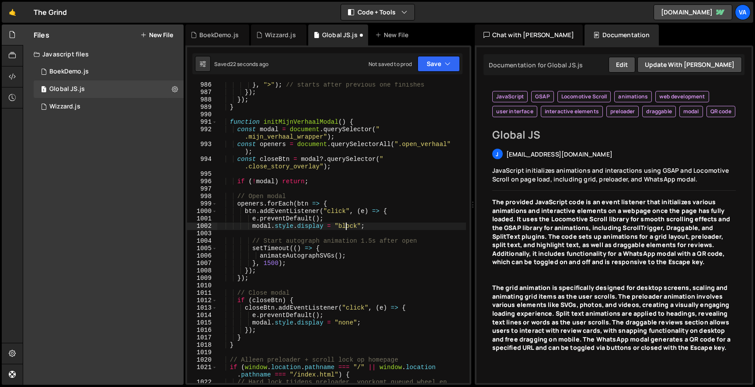
click at [347, 226] on div "} , ">" ) ; // starts after previous one finishes }) ; }) ; } function initMijn…" at bounding box center [341, 242] width 249 height 323
click at [288, 248] on div "} , ">" ) ; // starts after previous one finishes }) ; }) ; } function initMijn…" at bounding box center [341, 242] width 249 height 323
click at [272, 264] on div "} , ">" ) ; // starts after previous one finishes }) ; }) ; } function initMijn…" at bounding box center [341, 242] width 249 height 323
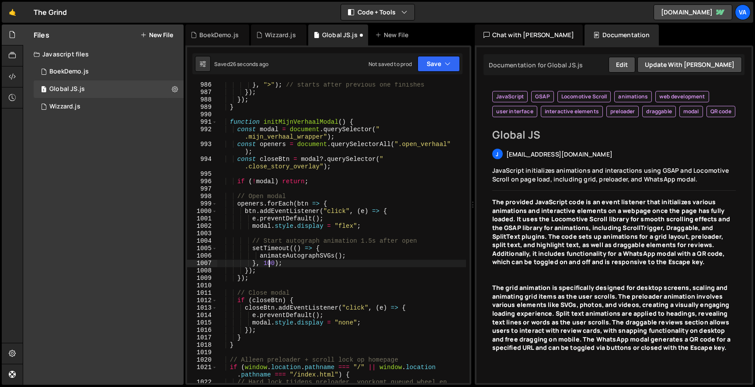
scroll to position [0, 4]
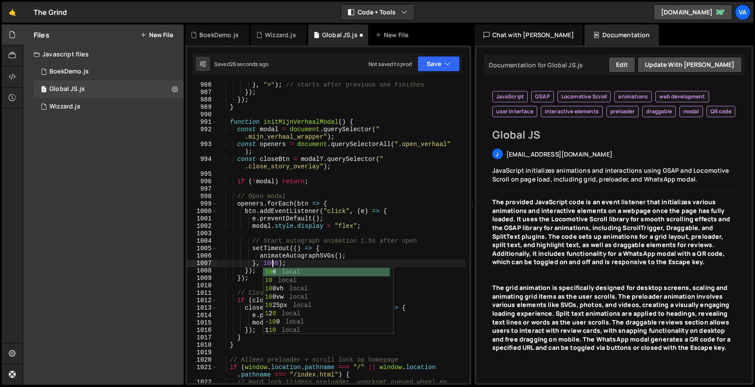
click at [315, 168] on div "} , ">" ) ; // starts after previous one finishes }) ; }) ; } function initMijn…" at bounding box center [341, 242] width 249 height 323
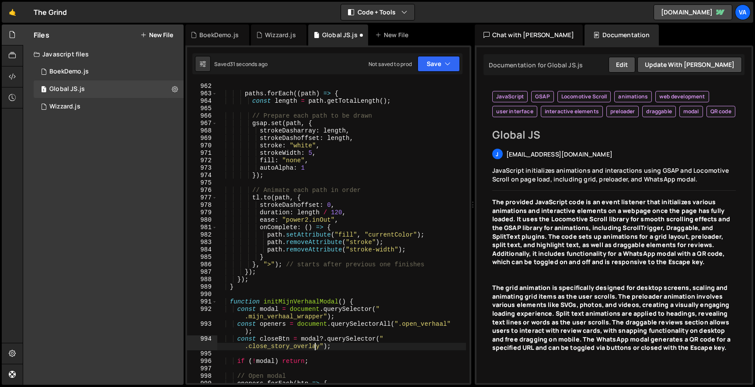
scroll to position [0, 0]
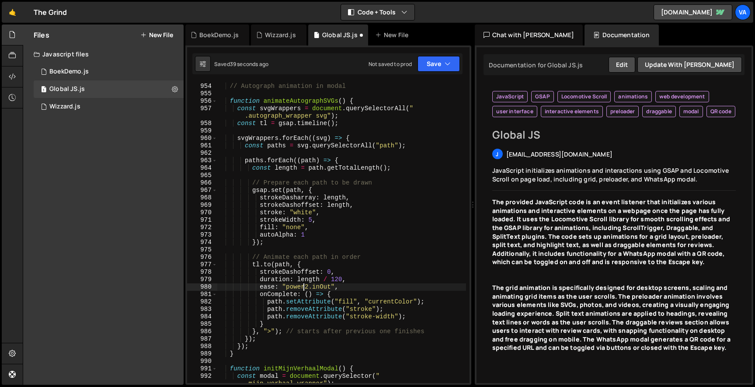
click at [305, 286] on div "// Autograph animation in modal function animateAutographSVGs ( ) { const svgWr…" at bounding box center [341, 236] width 249 height 323
click at [349, 219] on div "// Autograph animation in modal function animateAutographSVGs ( ) { const svgWr…" at bounding box center [341, 236] width 249 height 323
click at [341, 279] on div "// Autograph animation in modal function animateAutographSVGs ( ) { const svgWr…" at bounding box center [341, 236] width 249 height 323
click at [359, 245] on div "// Autograph animation in modal function animateAutographSVGs ( ) { const svgWr…" at bounding box center [341, 236] width 249 height 323
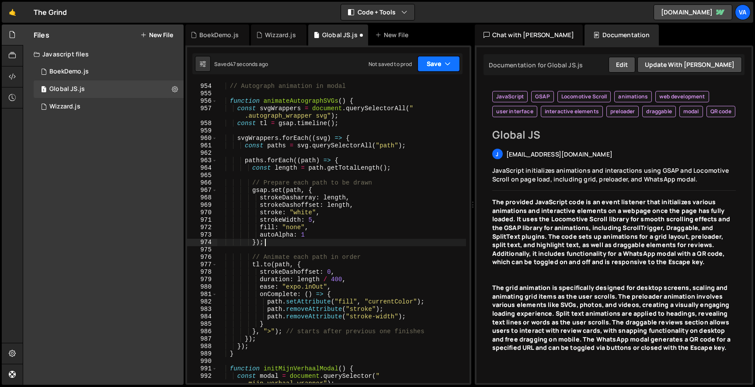
click at [435, 69] on button "Save" at bounding box center [439, 64] width 42 height 16
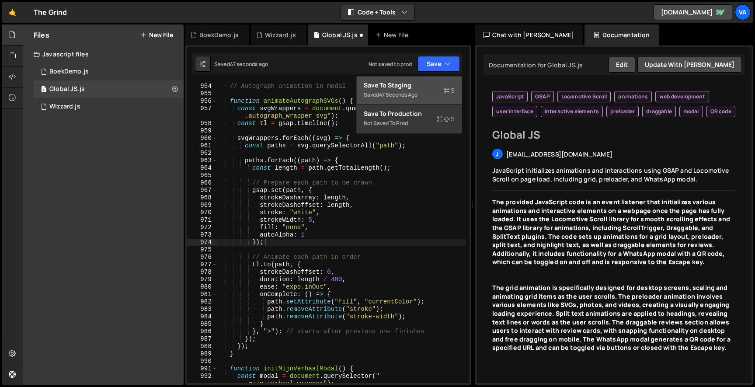
click at [418, 97] on div "47 seconds ago" at bounding box center [398, 94] width 38 height 7
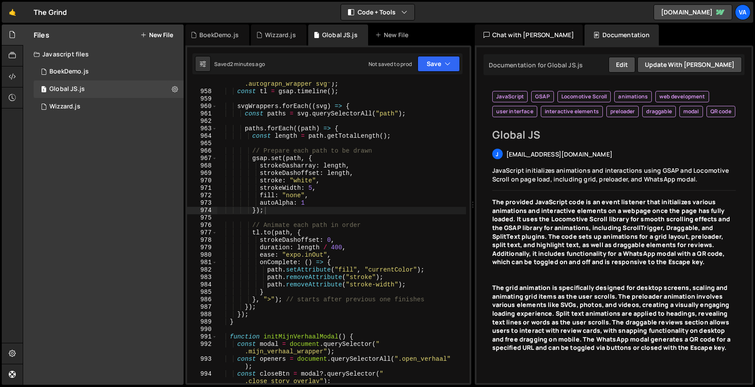
scroll to position [8067, 0]
click at [269, 300] on div "const svgWrappers = document . querySelectorAll ( " .autograph_wrapper svg" ) ;…" at bounding box center [341, 234] width 249 height 323
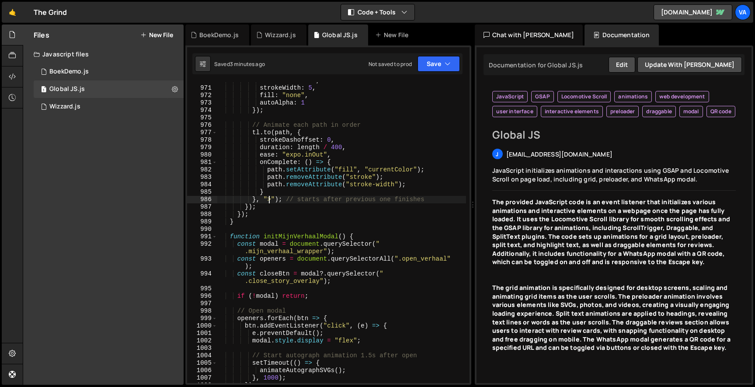
scroll to position [8167, 0]
paste textarea "-=0.3"
click at [448, 67] on icon "button" at bounding box center [448, 63] width 6 height 9
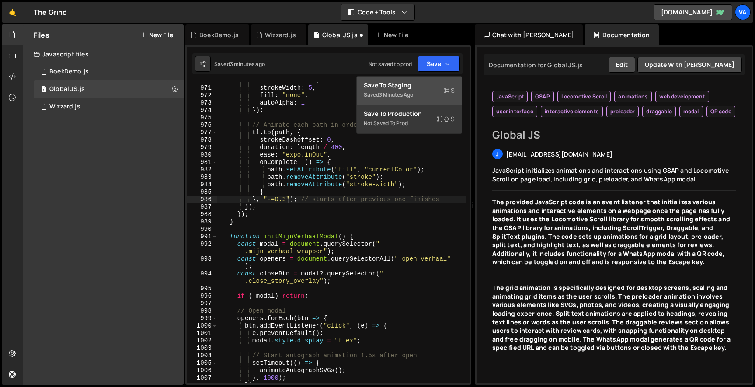
click at [431, 86] on div "Save to Staging S" at bounding box center [409, 85] width 91 height 9
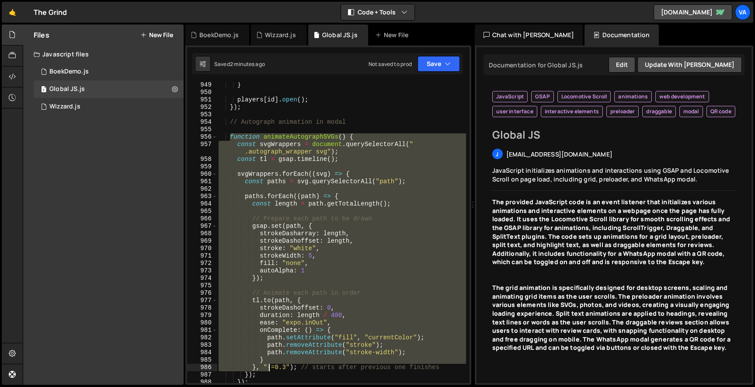
scroll to position [8003, 0]
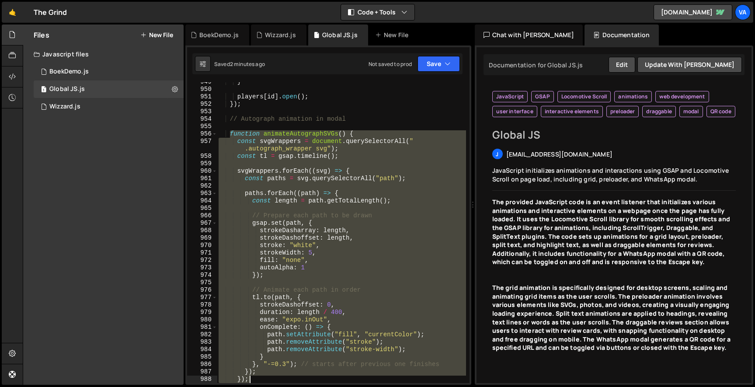
drag, startPoint x: 231, startPoint y: 137, endPoint x: 260, endPoint y: 378, distance: 242.7
click at [260, 378] on div "} players [ id ] . open ( ) ; }) ; // Autograph animation in modal function ani…" at bounding box center [341, 236] width 249 height 316
type textarea "}); });"
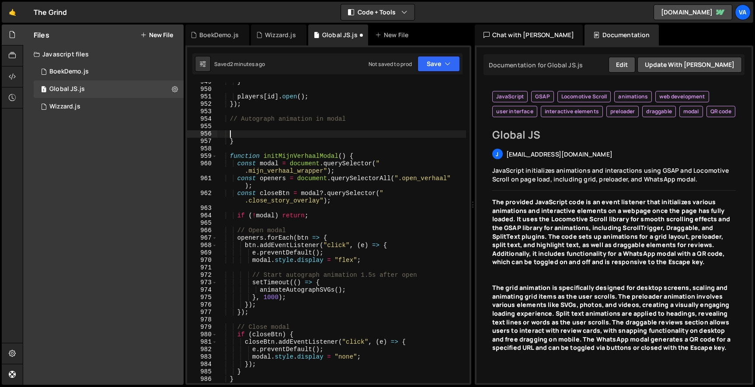
scroll to position [0, 0]
type textarea "}"
type textarea "function initMijnVerhaalModal() {"
type textarea "}"
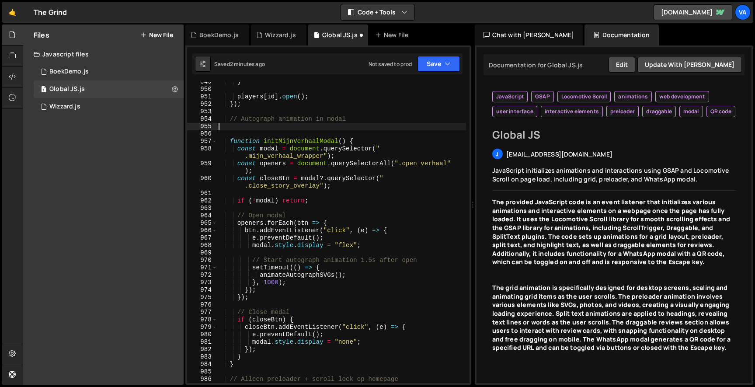
paste textarea "}"
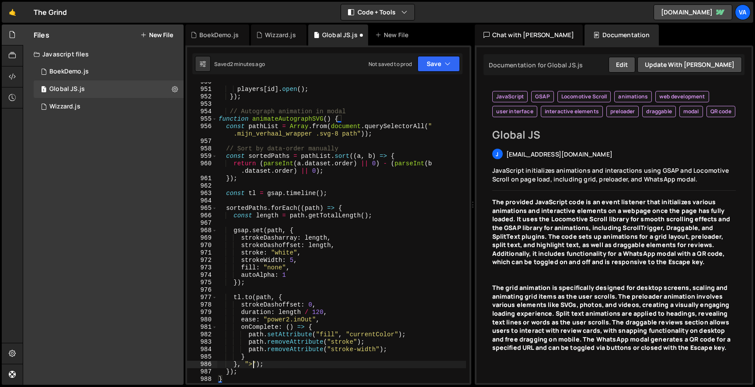
click at [253, 362] on div "players [ id ] . open ( ) ; }) ; // Autograph animation in modal function anima…" at bounding box center [341, 236] width 249 height 316
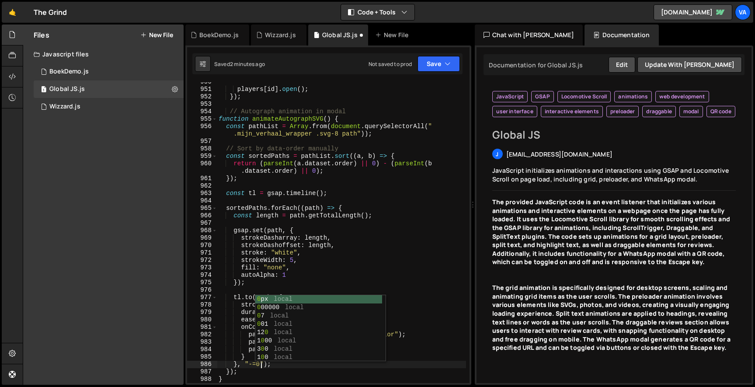
scroll to position [0, 3]
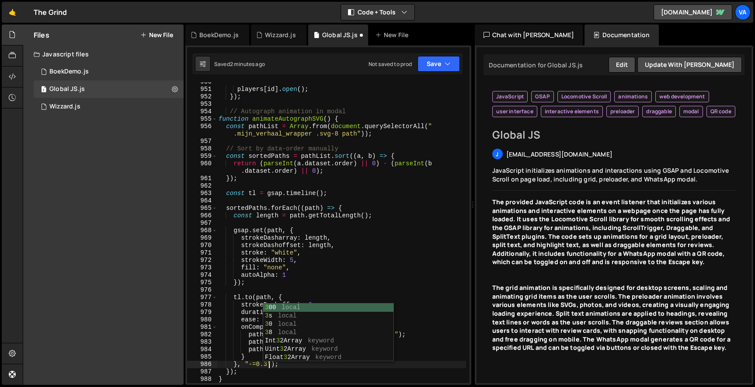
click at [283, 279] on div "players [ id ] . open ( ) ; }) ; // Autograph animation in modal function anima…" at bounding box center [341, 236] width 249 height 316
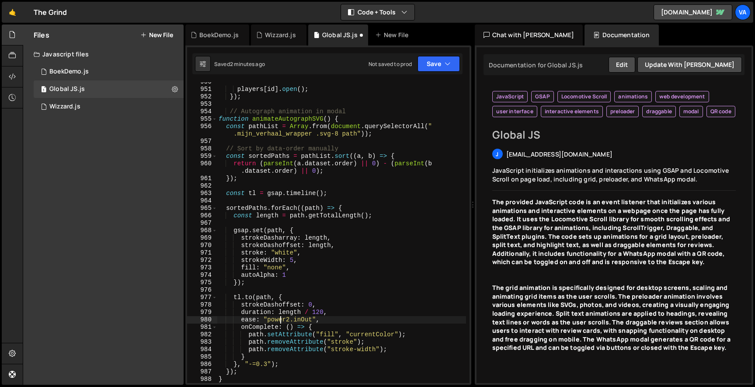
click at [281, 318] on div "players [ id ] . open ( ) ; }) ; // Autograph animation in modal function anima…" at bounding box center [341, 236] width 249 height 316
click at [301, 243] on div "players [ id ] . open ( ) ; }) ; // Autograph animation in modal function anima…" at bounding box center [341, 236] width 249 height 316
click at [323, 308] on div "players [ id ] . open ( ) ; }) ; // Autograph animation in modal function anima…" at bounding box center [341, 236] width 249 height 316
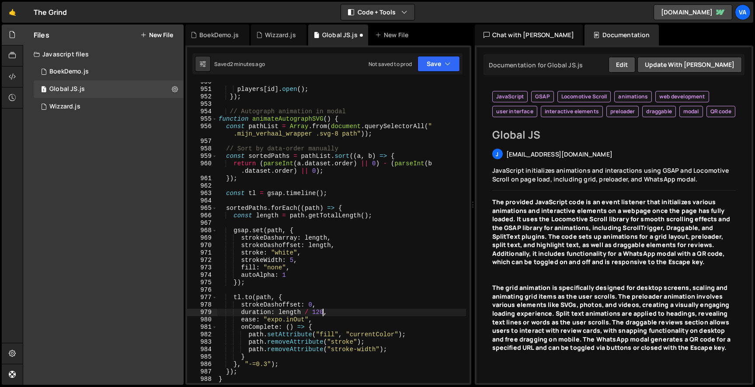
click at [322, 310] on div "players [ id ] . open ( ) ; }) ; // Autograph animation in modal function anima…" at bounding box center [341, 236] width 249 height 316
click at [428, 63] on button "Save" at bounding box center [439, 64] width 42 height 16
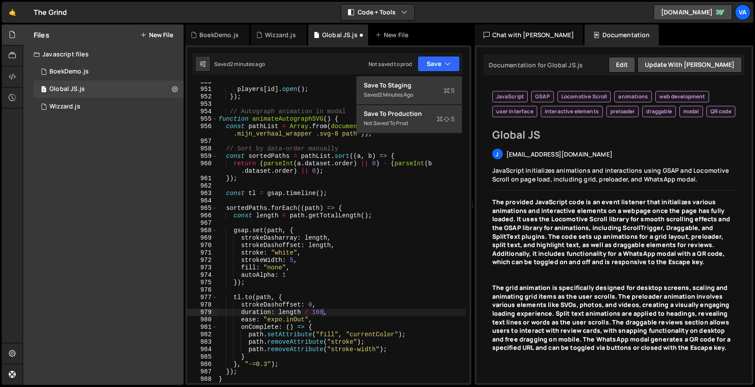
click at [420, 92] on div "Saved 2 minutes ago" at bounding box center [409, 95] width 91 height 10
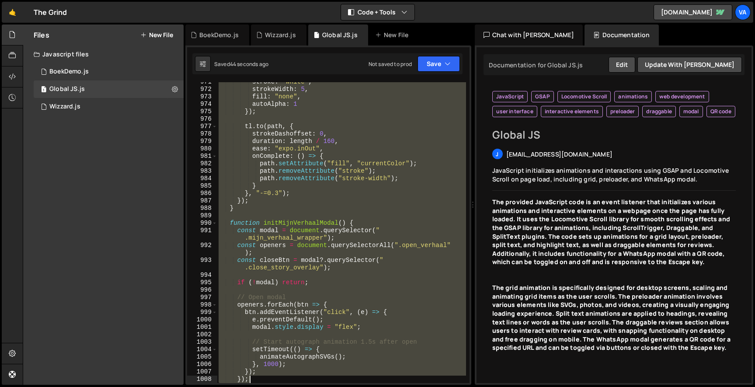
scroll to position [8292, 0]
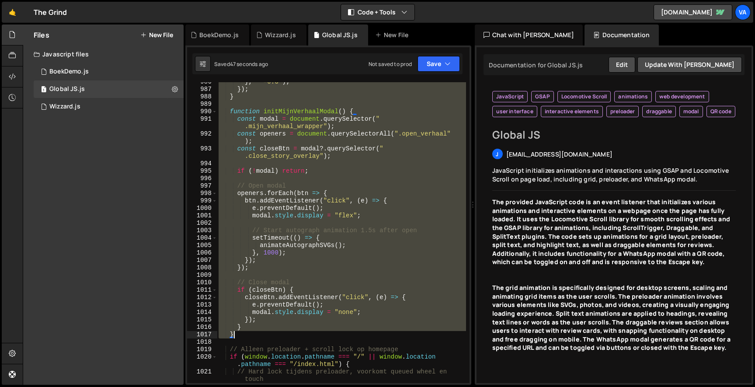
drag, startPoint x: 230, startPoint y: 180, endPoint x: 305, endPoint y: 335, distance: 171.7
click at [305, 335] on div "} , "-=0.3" ) ; }) ; } function initMijnVerhaalModal ( ) { const modal = docume…" at bounding box center [341, 236] width 249 height 316
type textarea "} }"
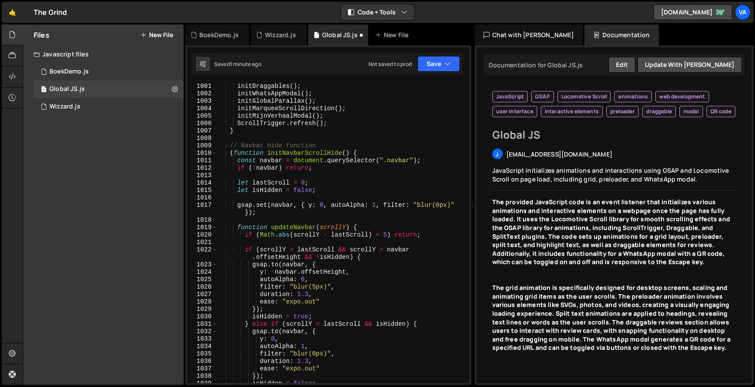
scroll to position [8350, 0]
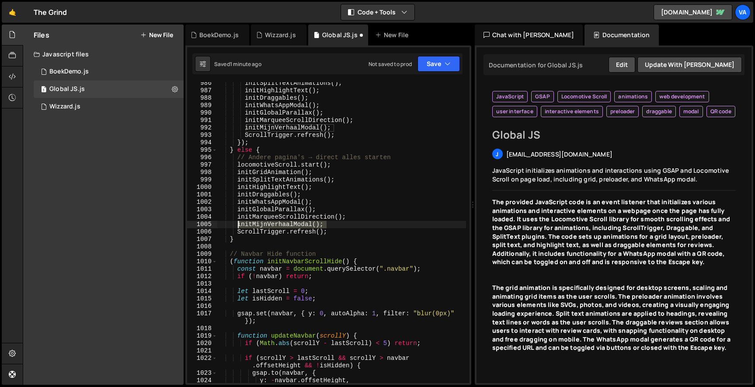
drag, startPoint x: 331, startPoint y: 224, endPoint x: 238, endPoint y: 221, distance: 92.3
click at [238, 221] on div "initSplitTextAnimations ( ) ; initHighlightText ( ) ; initDraggables ( ) ; init…" at bounding box center [341, 238] width 249 height 316
type textarea "initMijnVerhaalModal();"
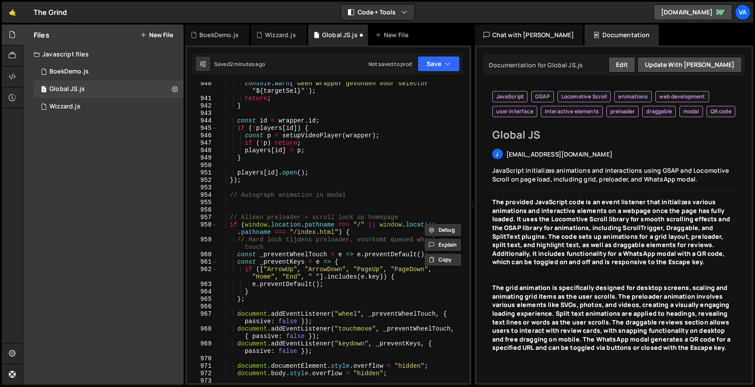
scroll to position [7926, 0]
click at [246, 209] on div "console . warn ( ` Geen wrapper gevonden voor selector " ${ targetSel } " ` ) ;…" at bounding box center [341, 245] width 249 height 331
paste textarea "}"
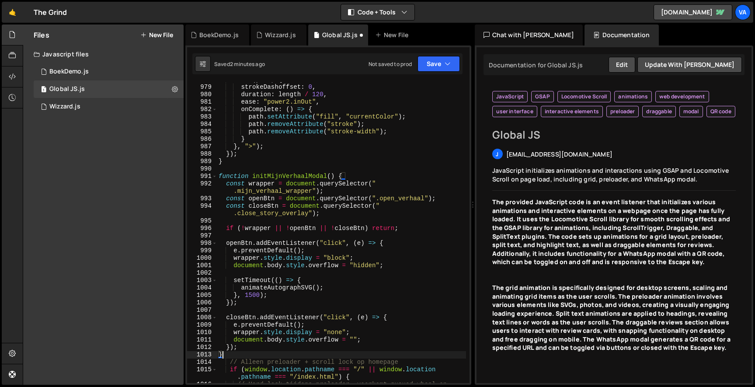
scroll to position [8235, 0]
click at [340, 258] on div "tl . to ( path , { strokeDashoffset : 0 , duration : length / 120 , ease : "pow…" at bounding box center [341, 237] width 249 height 323
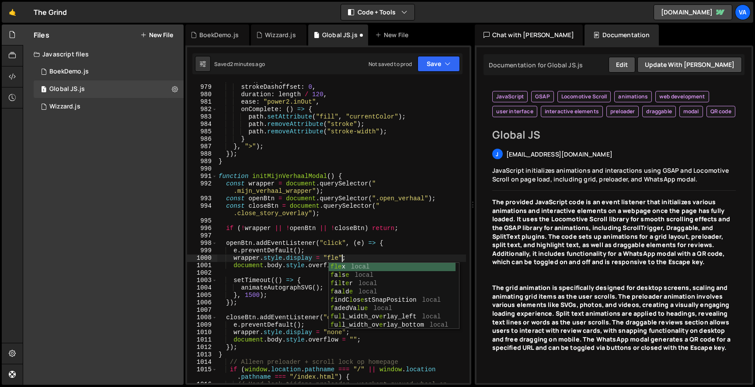
scroll to position [0, 9]
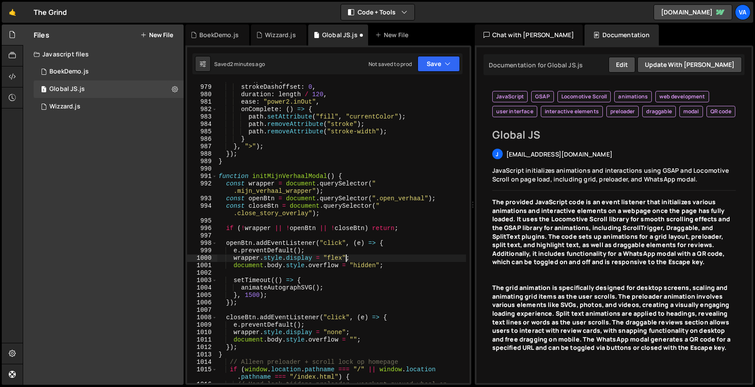
click at [344, 190] on div "tl . to ( path , { strokeDashoffset : 0 , duration : length / 120 , ease : "pow…" at bounding box center [341, 237] width 249 height 323
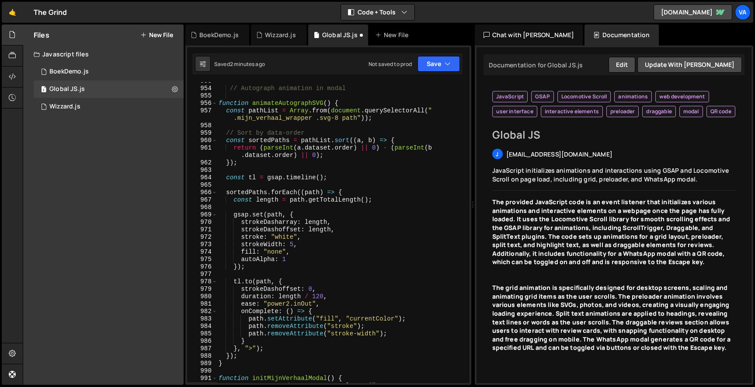
scroll to position [8036, 0]
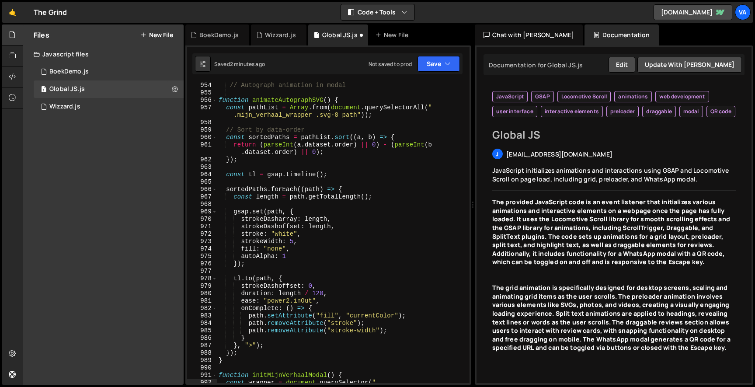
click at [291, 299] on div "// Autograph animation in modal function animateAutographSVG ( ) { const pathLi…" at bounding box center [341, 243] width 249 height 323
click at [292, 316] on div "// Autograph animation in modal function animateAutographSVG ( ) { const pathLi…" at bounding box center [341, 243] width 249 height 323
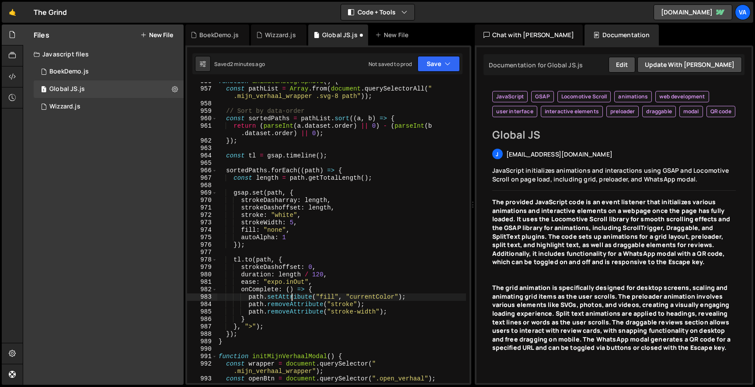
scroll to position [8055, 0]
click at [254, 325] on div "function animateAutographSVG ( ) { const pathList = Array . from ( document . q…" at bounding box center [341, 239] width 249 height 323
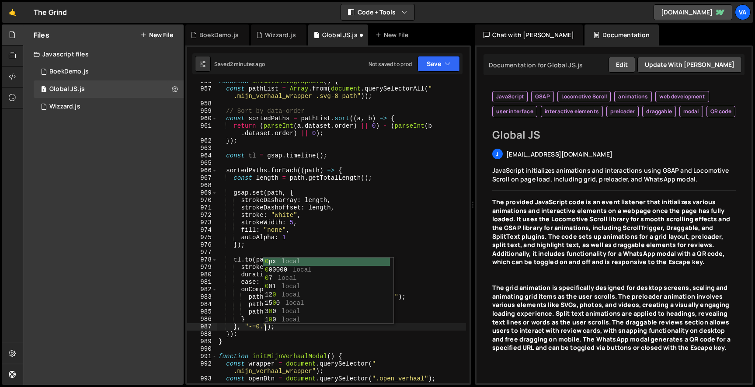
scroll to position [0, 3]
click at [247, 359] on div "function animateAutographSVG ( ) { const pathList = Array . from ( document . q…" at bounding box center [341, 239] width 249 height 323
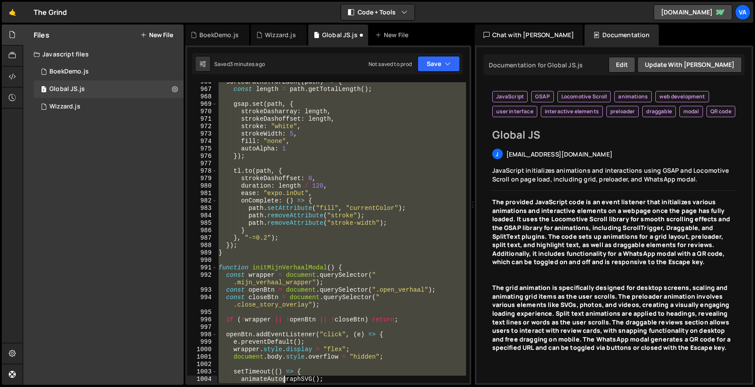
scroll to position [8240, 0]
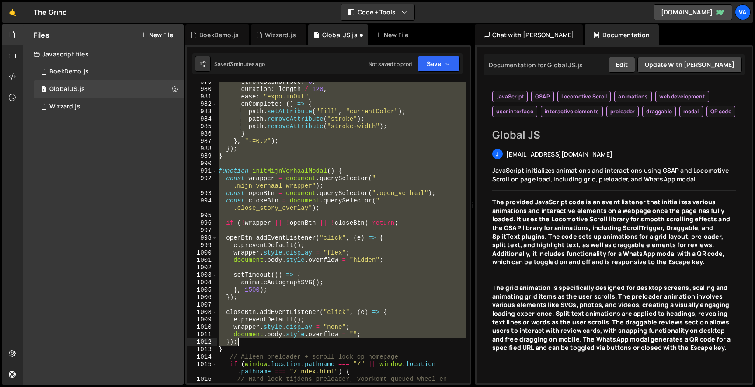
drag, startPoint x: 219, startPoint y: 142, endPoint x: 268, endPoint y: 344, distance: 207.9
click at [268, 344] on div "strokeDashoffset : 0 , duration : length / 120 , ease : "expo.inOut" , onComple…" at bounding box center [341, 239] width 249 height 323
type textarea "document.body.style.overflow = ""; });"
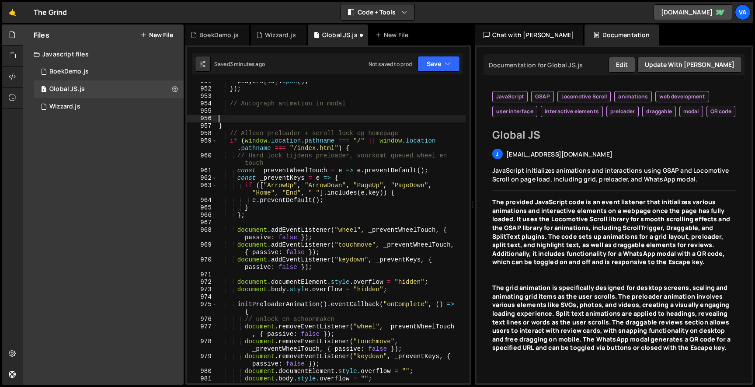
scroll to position [8011, 0]
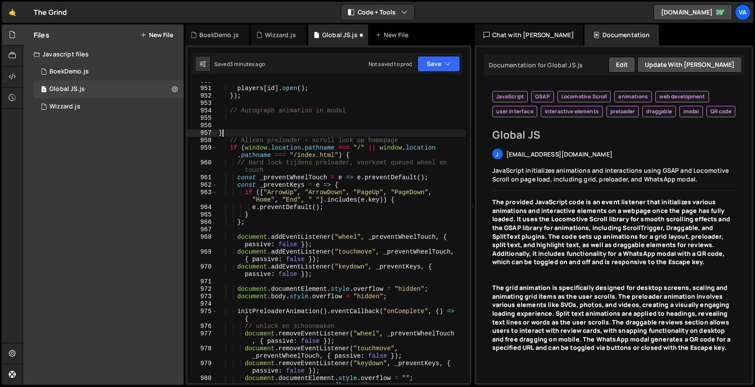
drag, startPoint x: 227, startPoint y: 132, endPoint x: 215, endPoint y: 129, distance: 12.4
click at [215, 129] on div "950 951 952 953 954 955 956 957 958 959 960 961 962 963 964 965 966 967 968 969…" at bounding box center [328, 232] width 282 height 301
type textarea "}"
paste textarea "}"
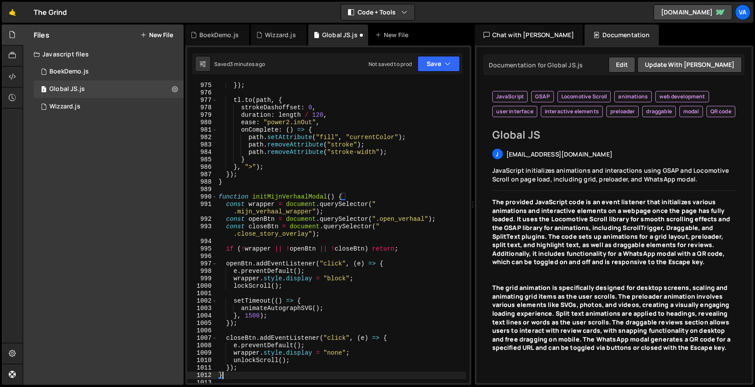
scroll to position [8205, 0]
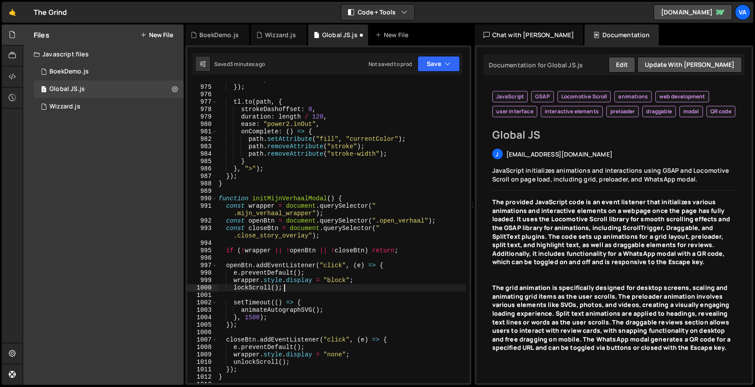
click at [349, 286] on div "autoAlpha : 1 }) ; tl . to ( path , { strokeDashoffset : 0 , duration : length …" at bounding box center [341, 234] width 249 height 316
click at [341, 280] on div "autoAlpha : 1 }) ; tl . to ( path , { strokeDashoffset : 0 , duration : length …" at bounding box center [341, 234] width 249 height 316
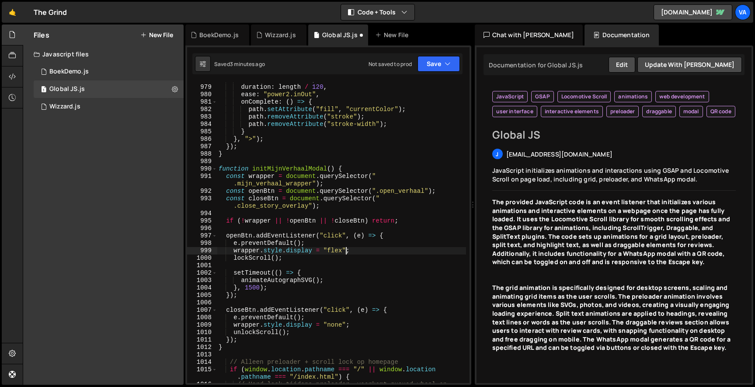
scroll to position [8245, 0]
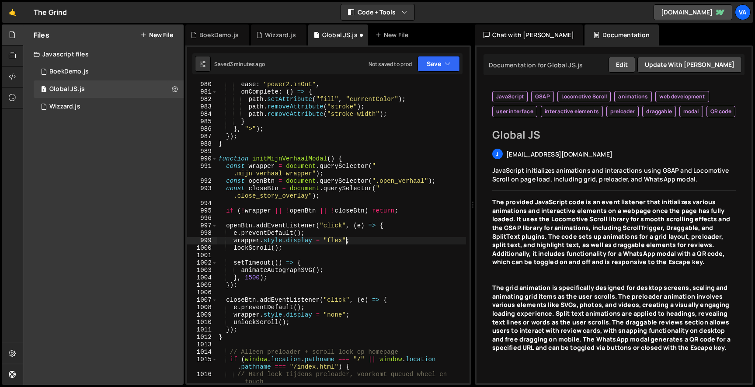
drag, startPoint x: 287, startPoint y: 248, endPoint x: 170, endPoint y: 248, distance: 117.6
click at [172, 248] on div "Files New File Javascript files 1 BoekDemo.js 0 1 Global JS.js 0 1 Wizzard.js 0" at bounding box center [389, 204] width 732 height 361
type textarea "lockScroll();"
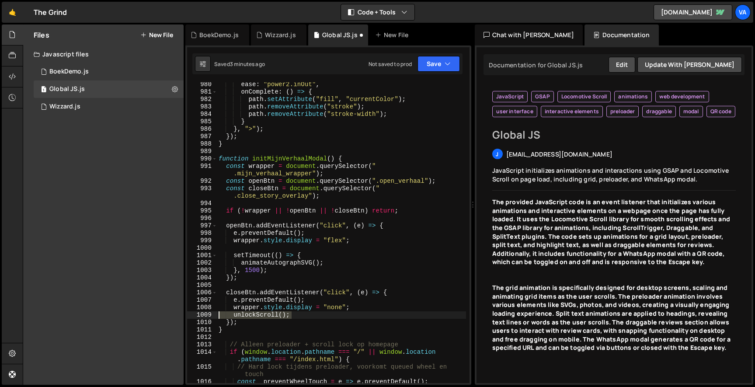
drag, startPoint x: 308, startPoint y: 315, endPoint x: 179, endPoint y: 314, distance: 129.4
click at [179, 314] on div "Files New File Javascript files 1 BoekDemo.js 0 1 Global JS.js 0 1 Wizzard.js 0" at bounding box center [389, 204] width 732 height 361
type textarea "unlockScroll();"
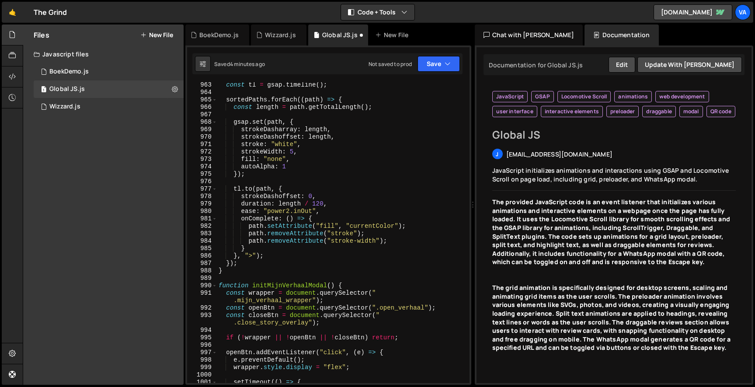
scroll to position [8100, 0]
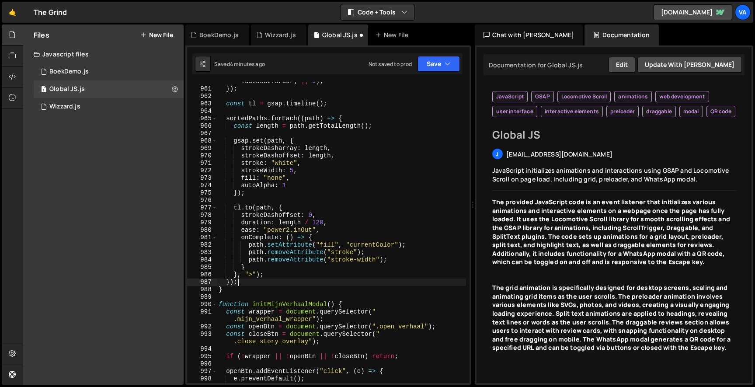
click at [254, 279] on div "return ( parseInt ( a . dataset . order ) || 0 ) - ( parseInt ( b . dataset . o…" at bounding box center [341, 231] width 249 height 323
click at [255, 275] on div "return ( parseInt ( a . dataset . order ) || 0 ) - ( parseInt ( b . dataset . o…" at bounding box center [341, 231] width 249 height 323
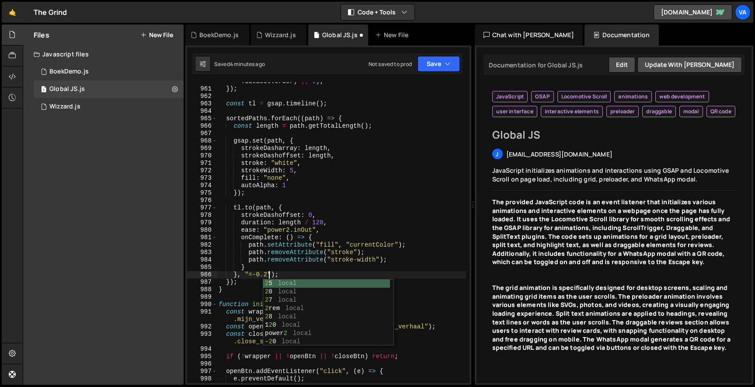
click at [338, 221] on div "return ( parseInt ( a . dataset . order ) || 0 ) - ( parseInt ( b . dataset . o…" at bounding box center [341, 231] width 249 height 323
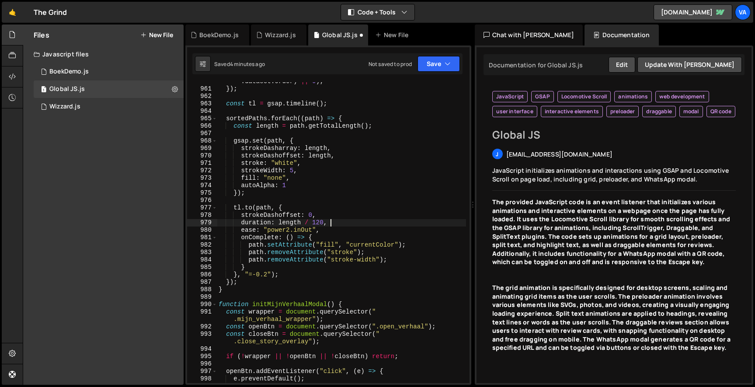
click at [281, 228] on div "return ( parseInt ( a . dataset . order ) || 0 ) - ( parseInt ( b . dataset . o…" at bounding box center [341, 231] width 249 height 323
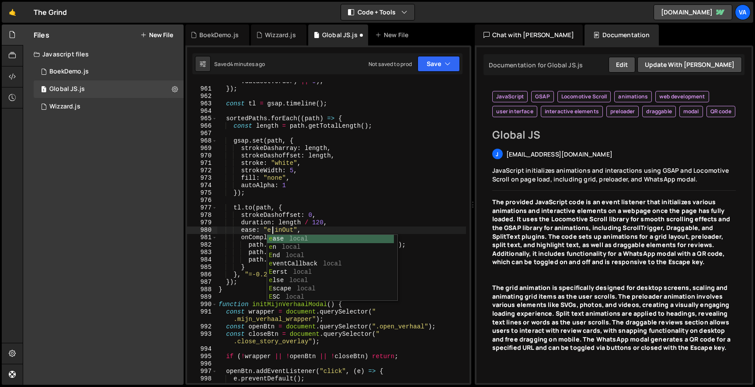
type textarea "ease: "expo.inOut","
click at [319, 199] on div "return ( parseInt ( a . dataset . order ) || 0 ) - ( parseInt ( b . dataset . o…" at bounding box center [341, 231] width 249 height 323
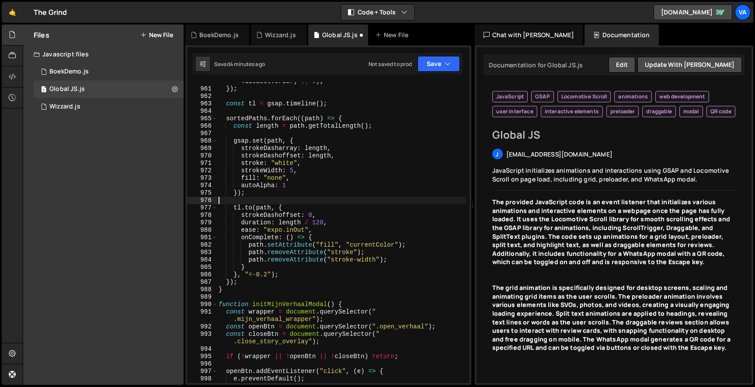
scroll to position [0, 0]
click at [319, 225] on div "return ( parseInt ( a . dataset . order ) || 0 ) - ( parseInt ( b . dataset . o…" at bounding box center [341, 231] width 249 height 323
click at [324, 225] on div "return ( parseInt ( a . dataset . order ) || 0 ) - ( parseInt ( b . dataset . o…" at bounding box center [341, 231] width 249 height 323
type textarea "duration: length / 180,"
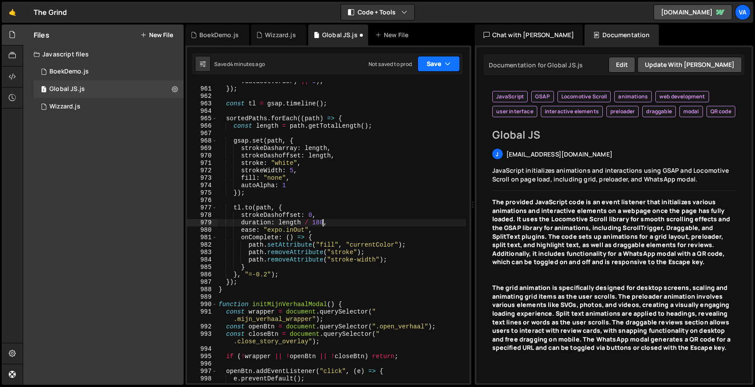
click at [441, 59] on button "Save" at bounding box center [439, 64] width 42 height 16
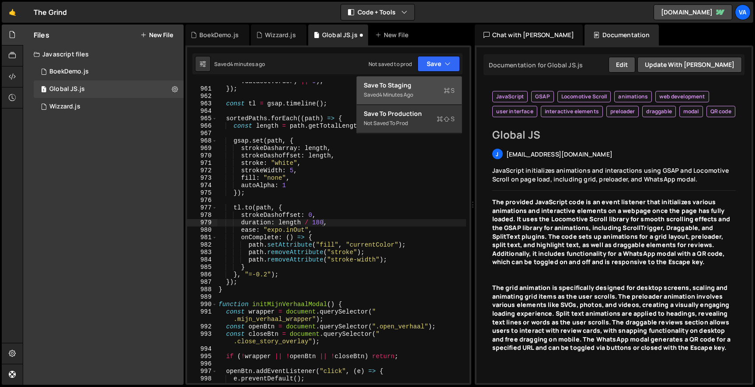
click at [426, 81] on div "Save to Staging S" at bounding box center [409, 85] width 91 height 9
